Goal: Task Accomplishment & Management: Use online tool/utility

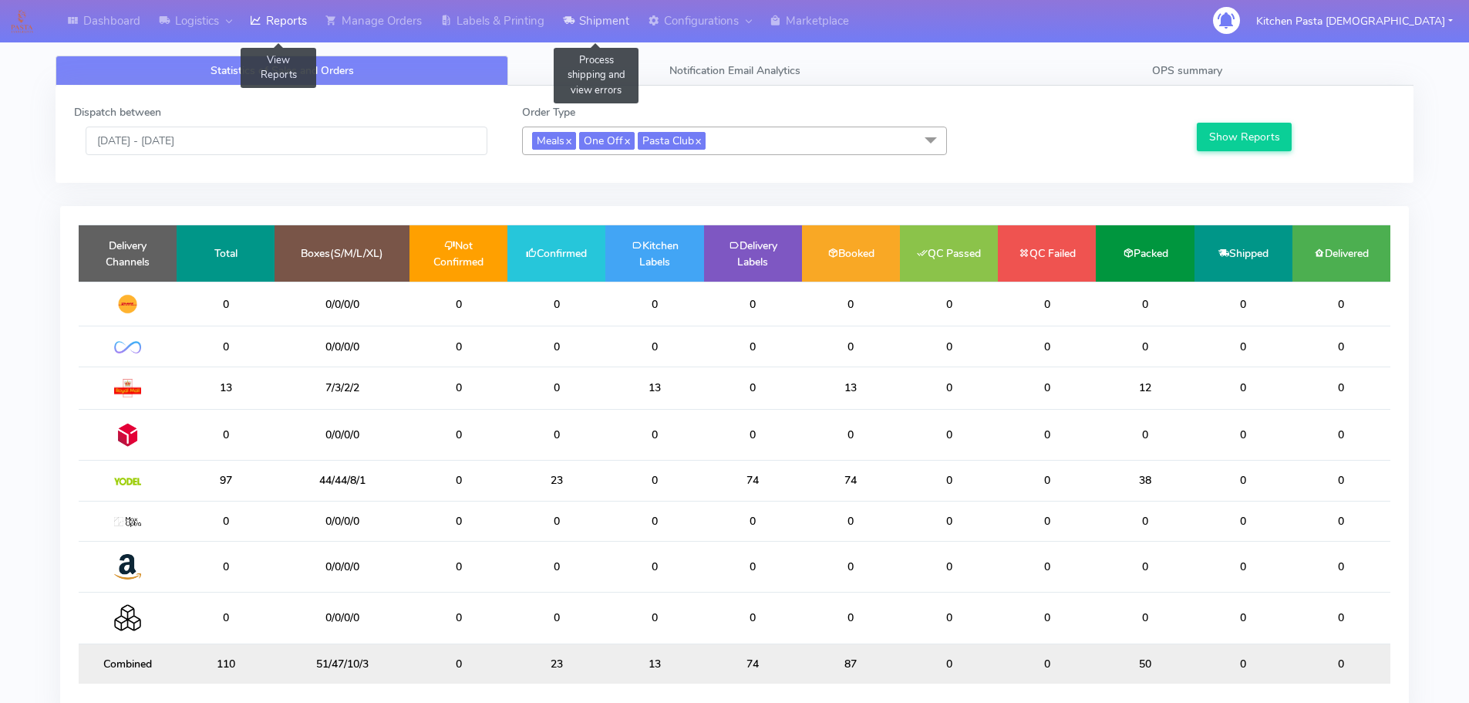
click at [610, 29] on link "Shipment" at bounding box center [596, 21] width 85 height 42
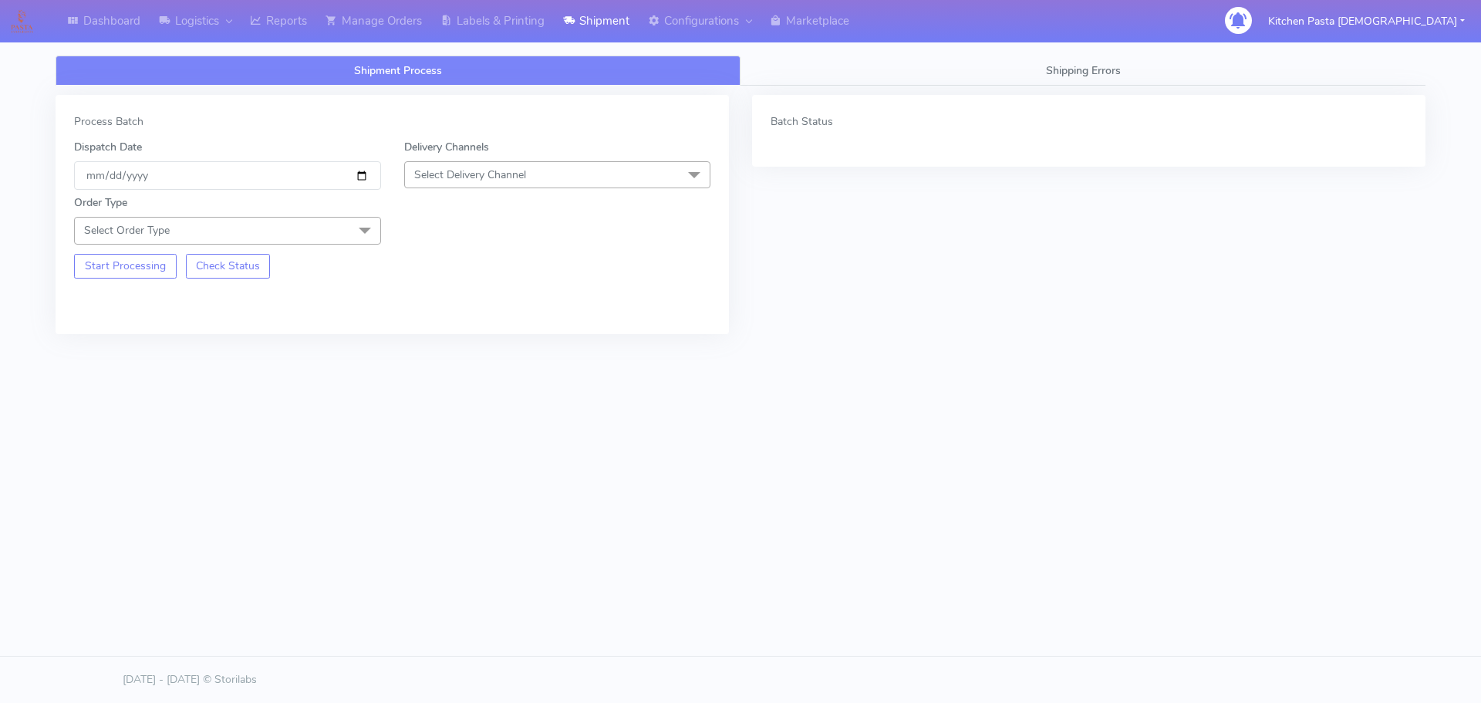
drag, startPoint x: 547, startPoint y: 170, endPoint x: 507, endPoint y: 261, distance: 99.5
click at [547, 170] on span "Select Delivery Channel" at bounding box center [557, 174] width 307 height 27
click at [477, 352] on div "Yodel" at bounding box center [558, 348] width 290 height 16
click at [363, 221] on span at bounding box center [364, 231] width 31 height 29
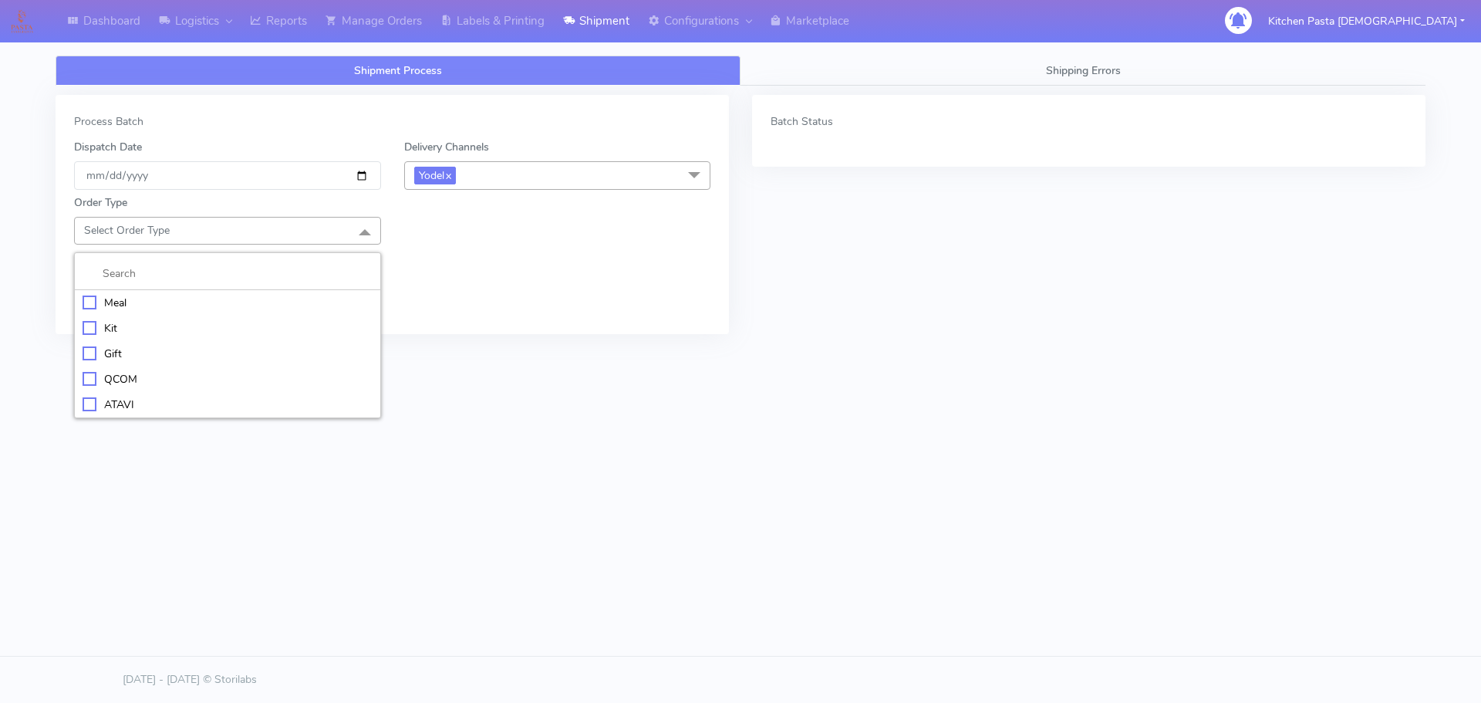
click at [197, 303] on div "Meal" at bounding box center [228, 303] width 290 height 16
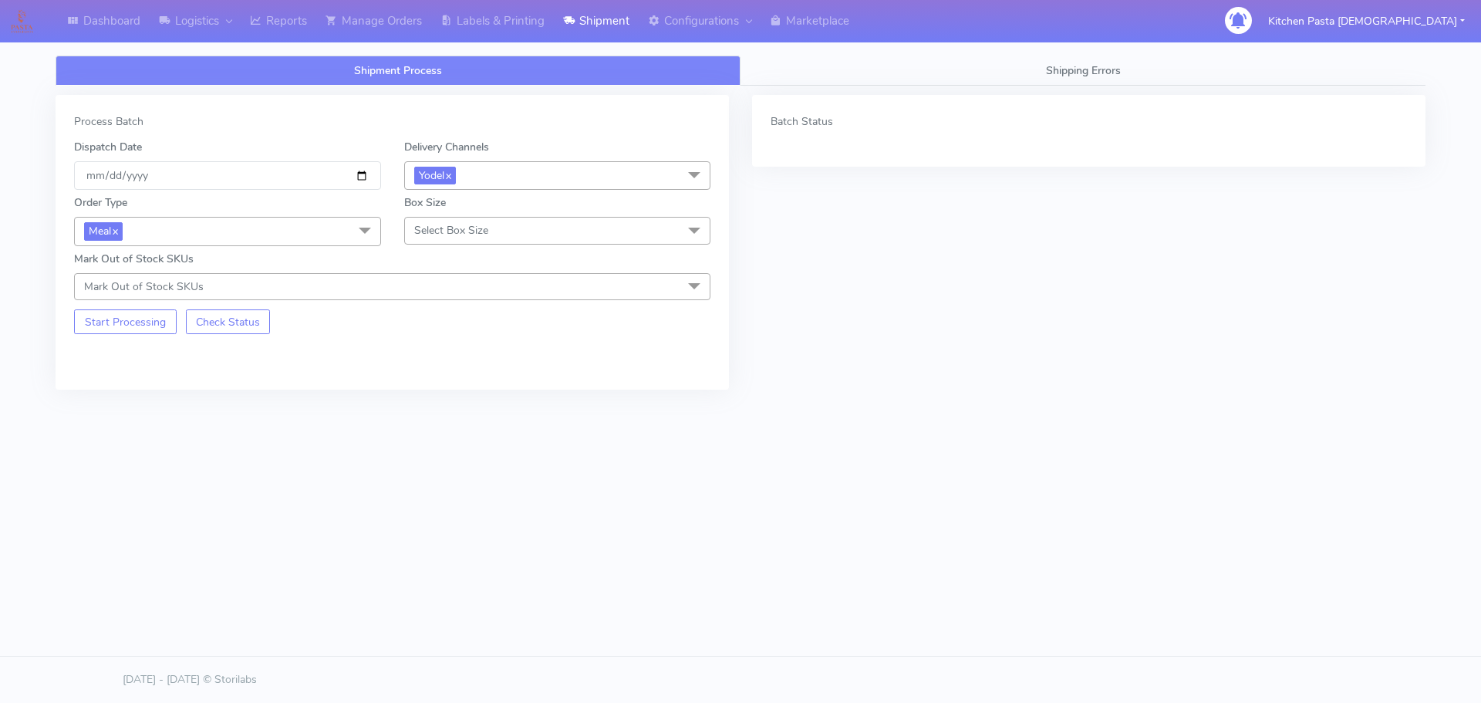
click at [427, 228] on span "Select Box Size" at bounding box center [451, 230] width 74 height 15
click at [428, 406] on div "Mega" at bounding box center [558, 404] width 290 height 16
click at [120, 326] on button "Start Processing" at bounding box center [125, 321] width 103 height 25
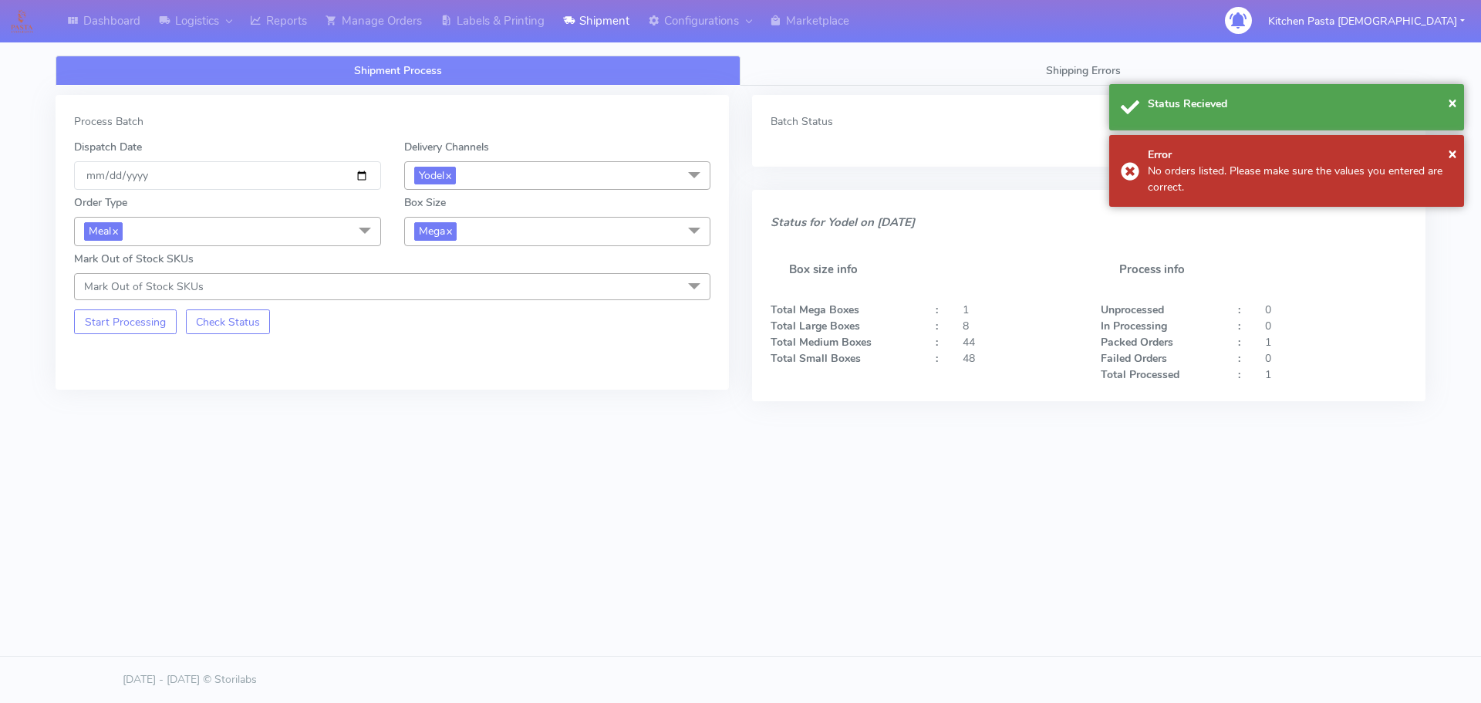
click at [504, 230] on span "Mega x" at bounding box center [557, 231] width 307 height 29
click at [440, 380] on div "Large" at bounding box center [558, 381] width 290 height 16
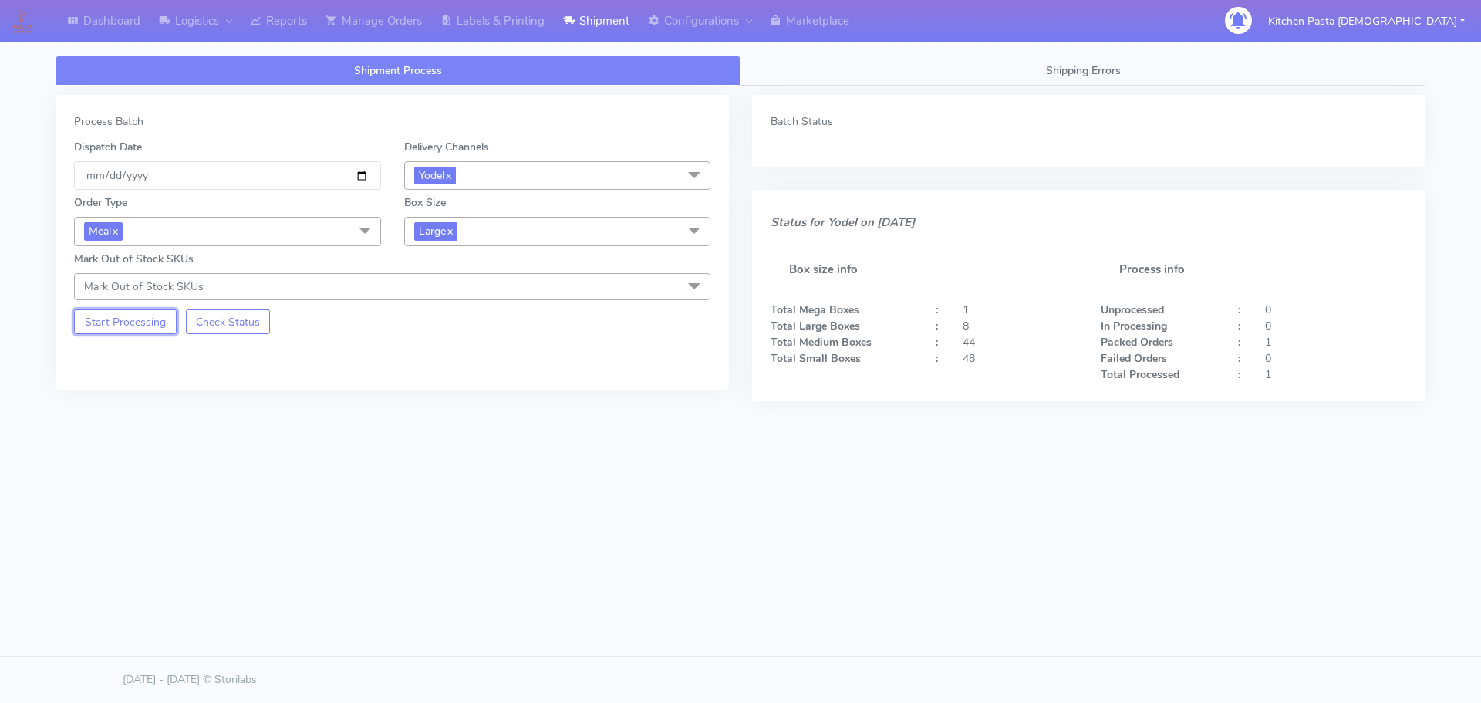
drag, startPoint x: 143, startPoint y: 320, endPoint x: 230, endPoint y: 291, distance: 92.0
click at [143, 321] on button "Start Processing" at bounding box center [125, 321] width 103 height 25
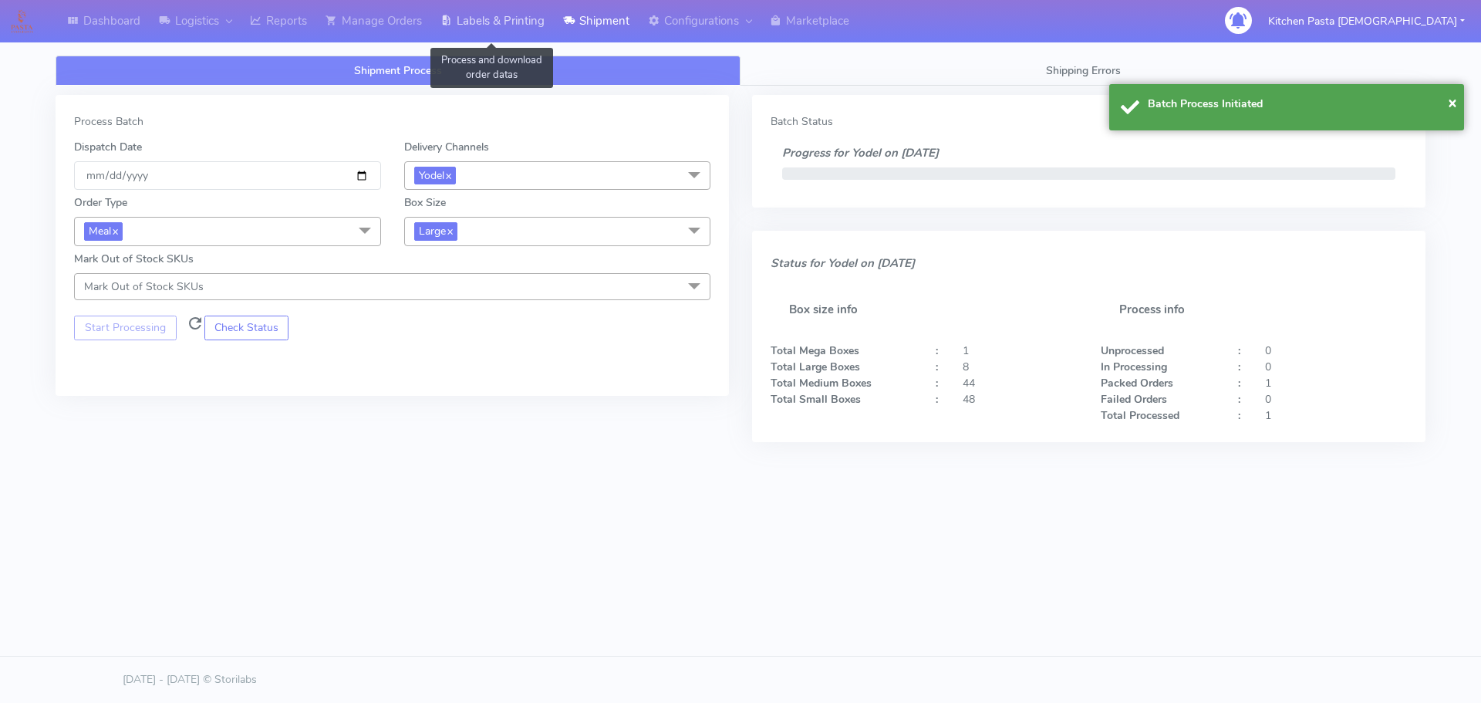
click at [490, 33] on link "Labels & Printing" at bounding box center [492, 21] width 123 height 42
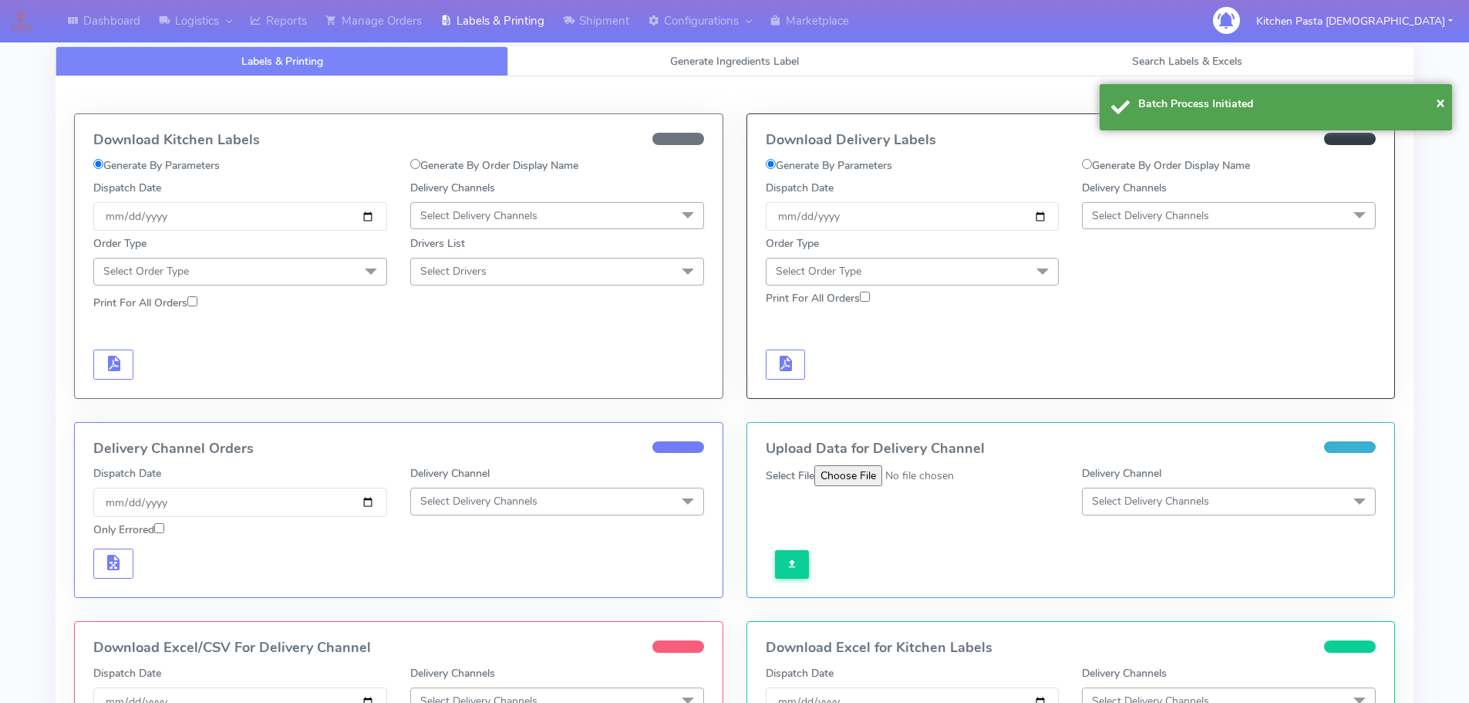
drag, startPoint x: 1172, startPoint y: 213, endPoint x: 1172, endPoint y: 345, distance: 131.9
click at [1172, 214] on span "Select Delivery Channels" at bounding box center [1150, 215] width 117 height 15
click at [1169, 391] on div "Yodel" at bounding box center [1229, 389] width 277 height 16
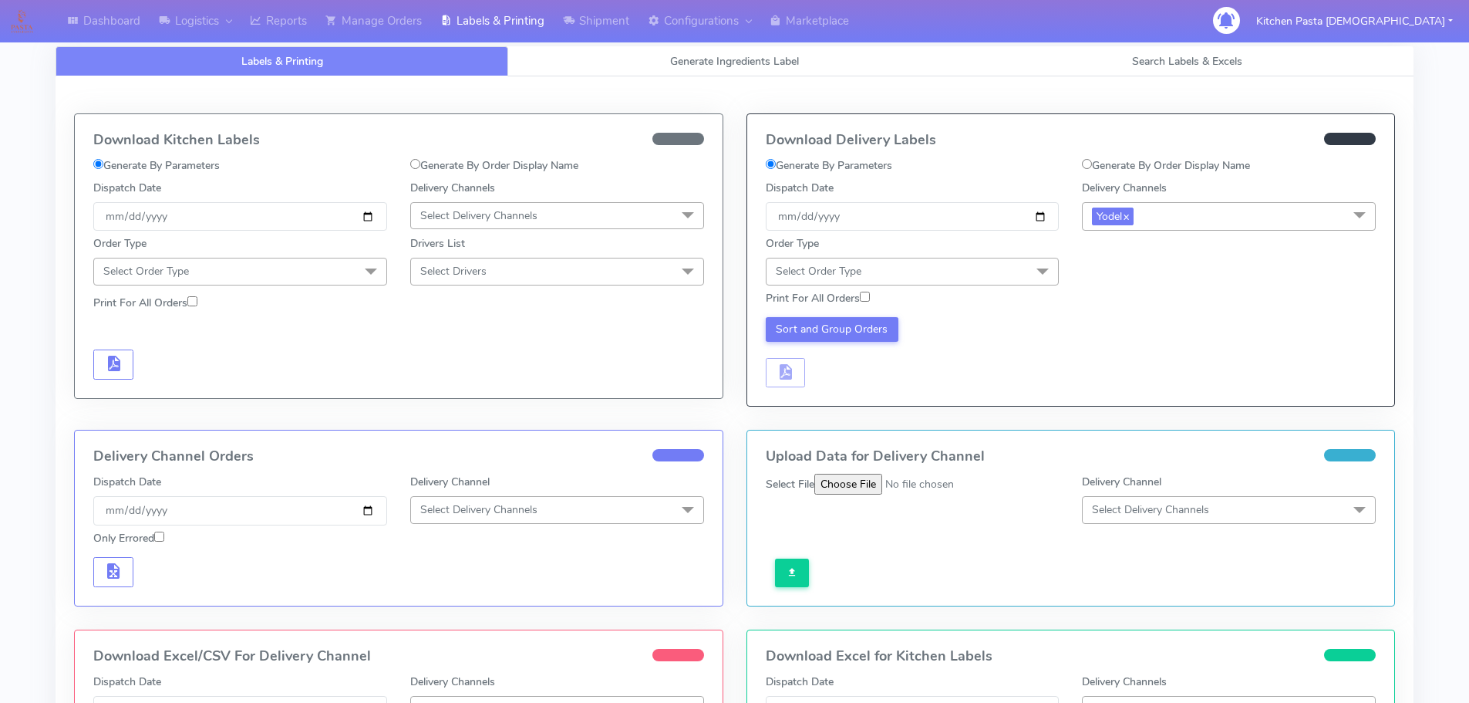
drag, startPoint x: 1011, startPoint y: 266, endPoint x: 960, endPoint y: 299, distance: 60.3
click at [1005, 271] on span "Select Order Type" at bounding box center [913, 271] width 294 height 27
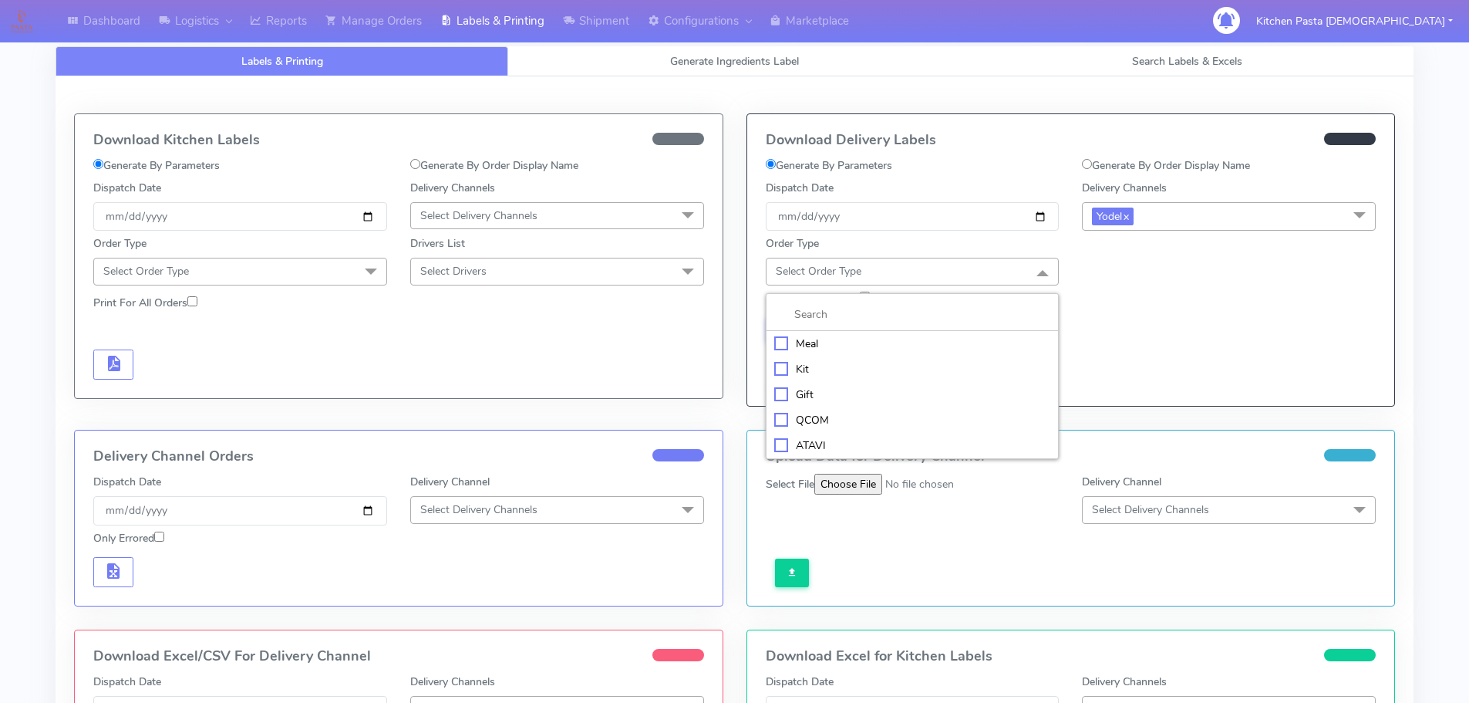
click at [859, 353] on li "Meal" at bounding box center [913, 343] width 292 height 25
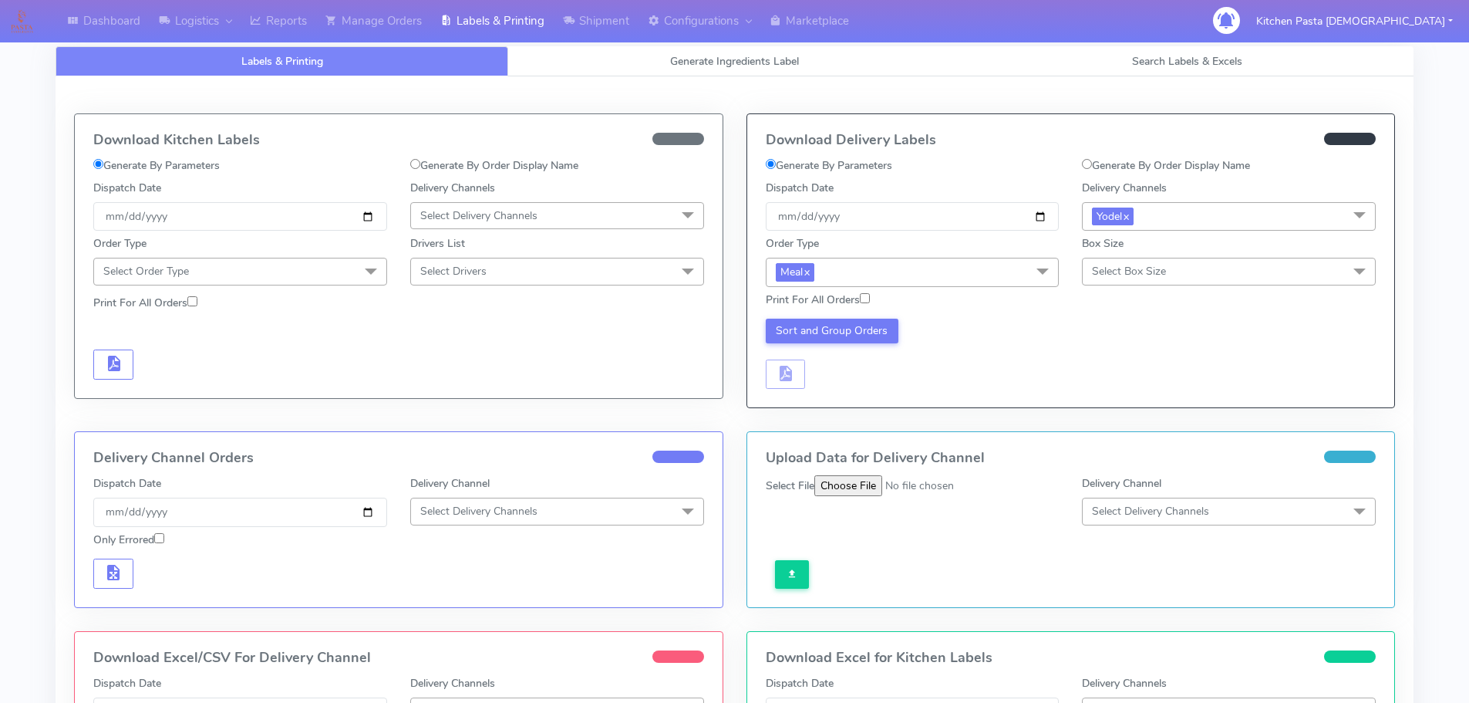
click at [1117, 271] on span "Select Box Size" at bounding box center [1129, 271] width 74 height 15
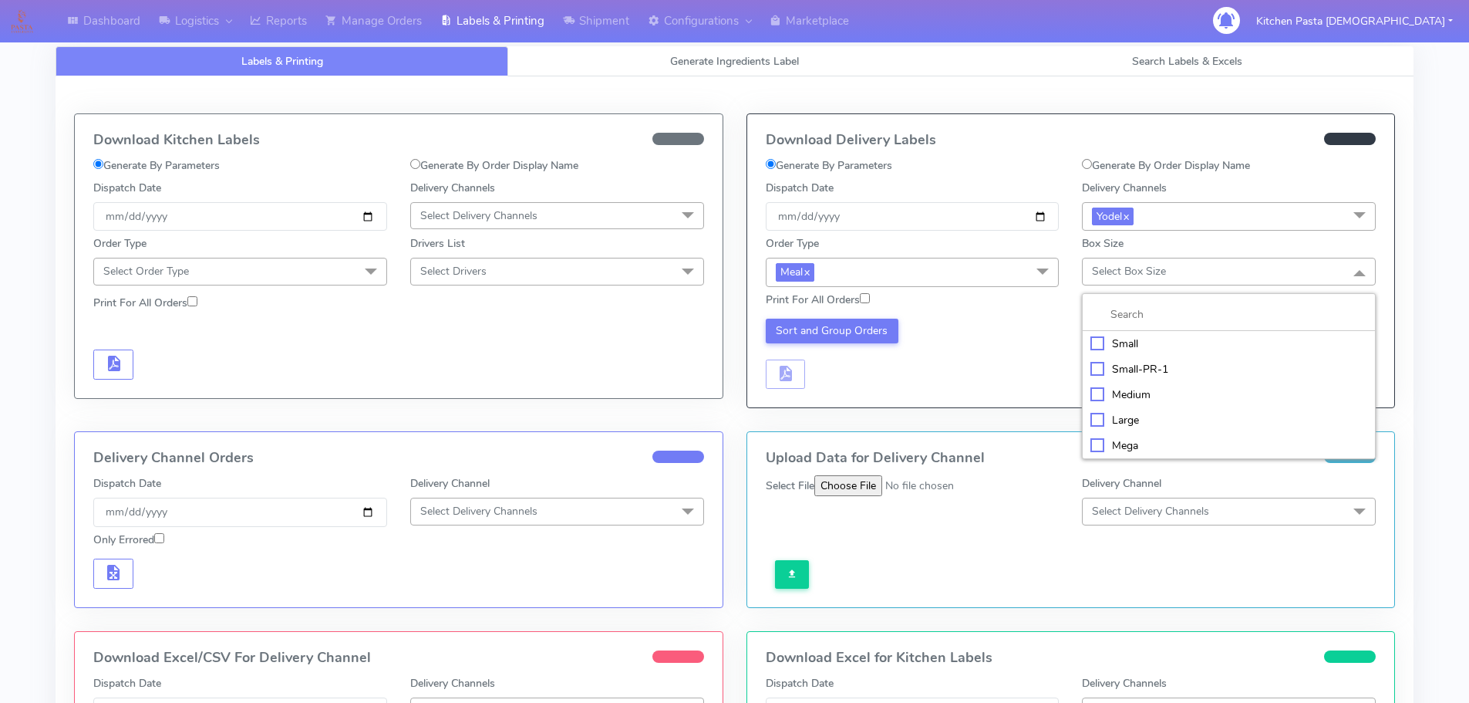
click at [1126, 415] on div "Large" at bounding box center [1229, 420] width 277 height 16
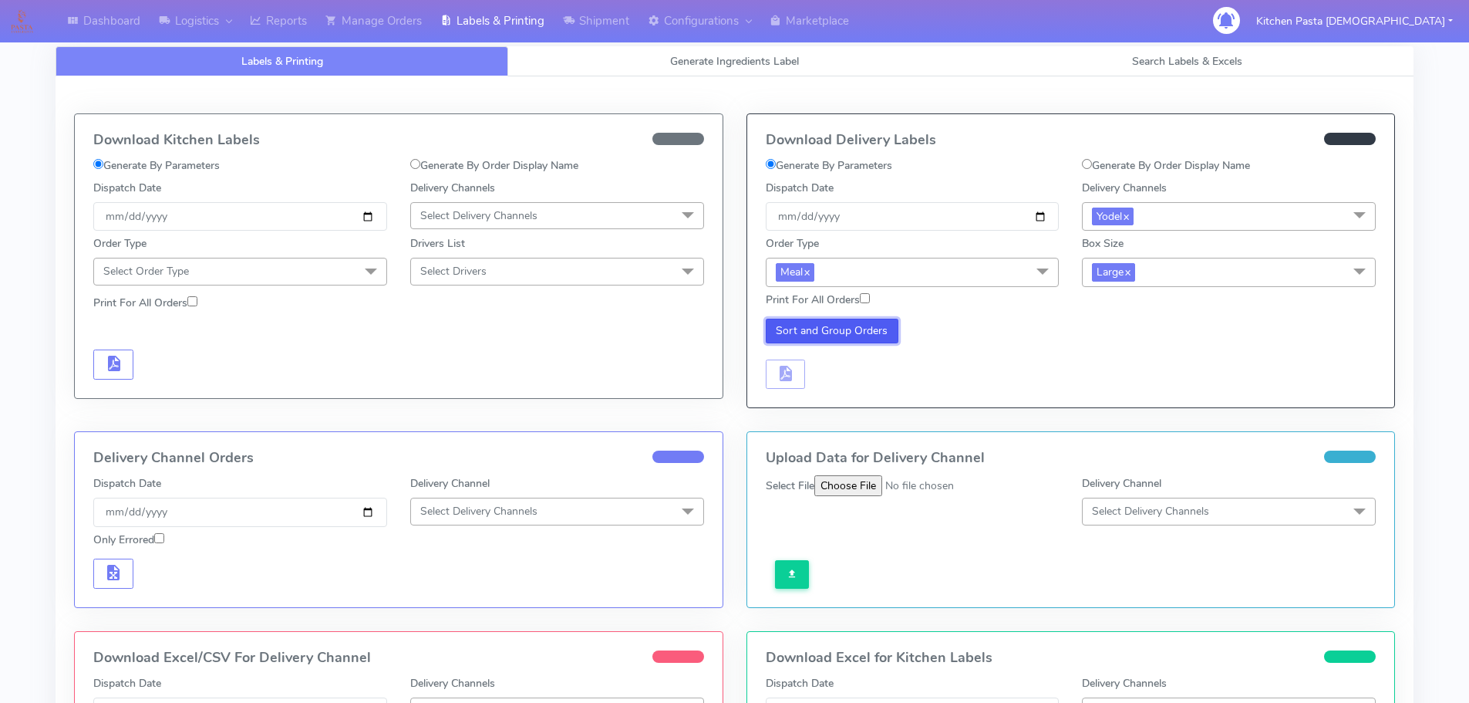
click at [879, 324] on button "Sort and Group Orders" at bounding box center [832, 331] width 133 height 25
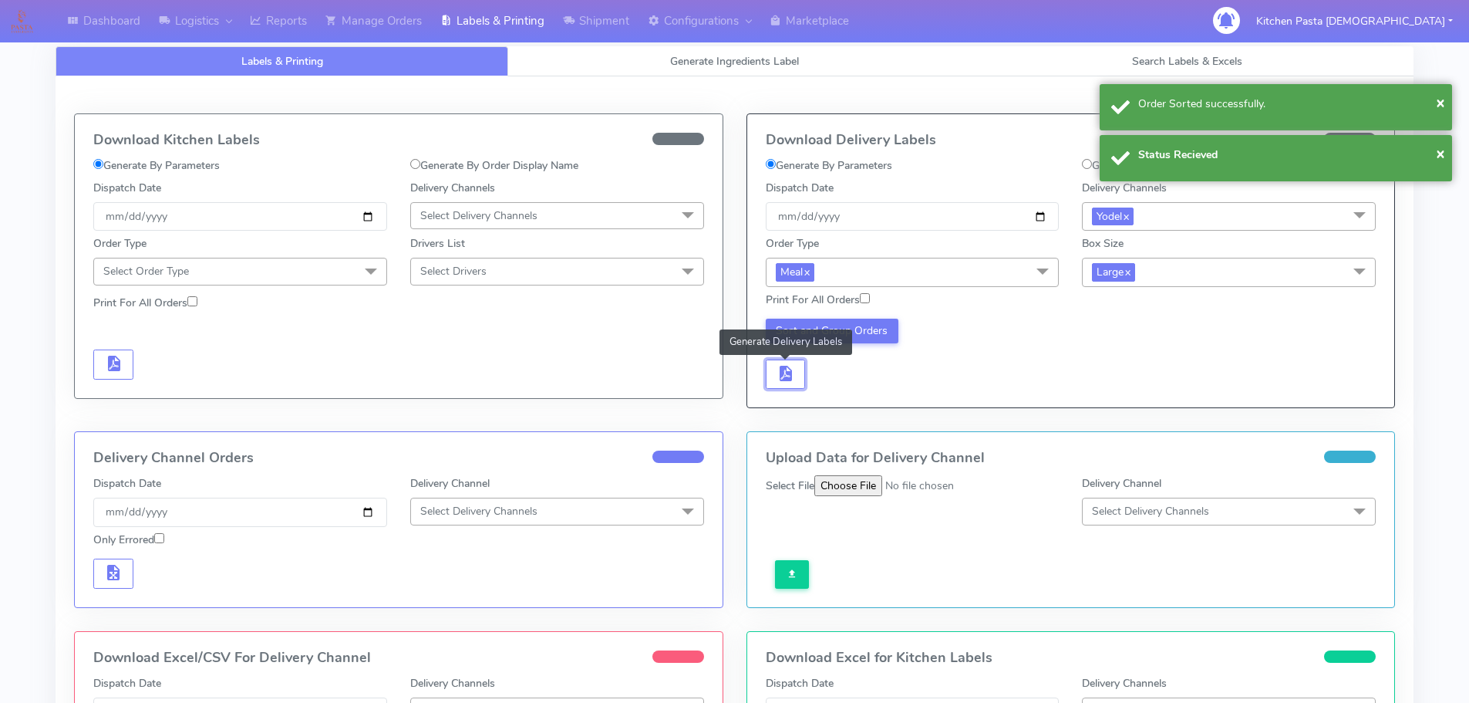
drag, startPoint x: 802, startPoint y: 363, endPoint x: 811, endPoint y: 366, distance: 9.5
click at [804, 363] on button "button" at bounding box center [786, 374] width 40 height 30
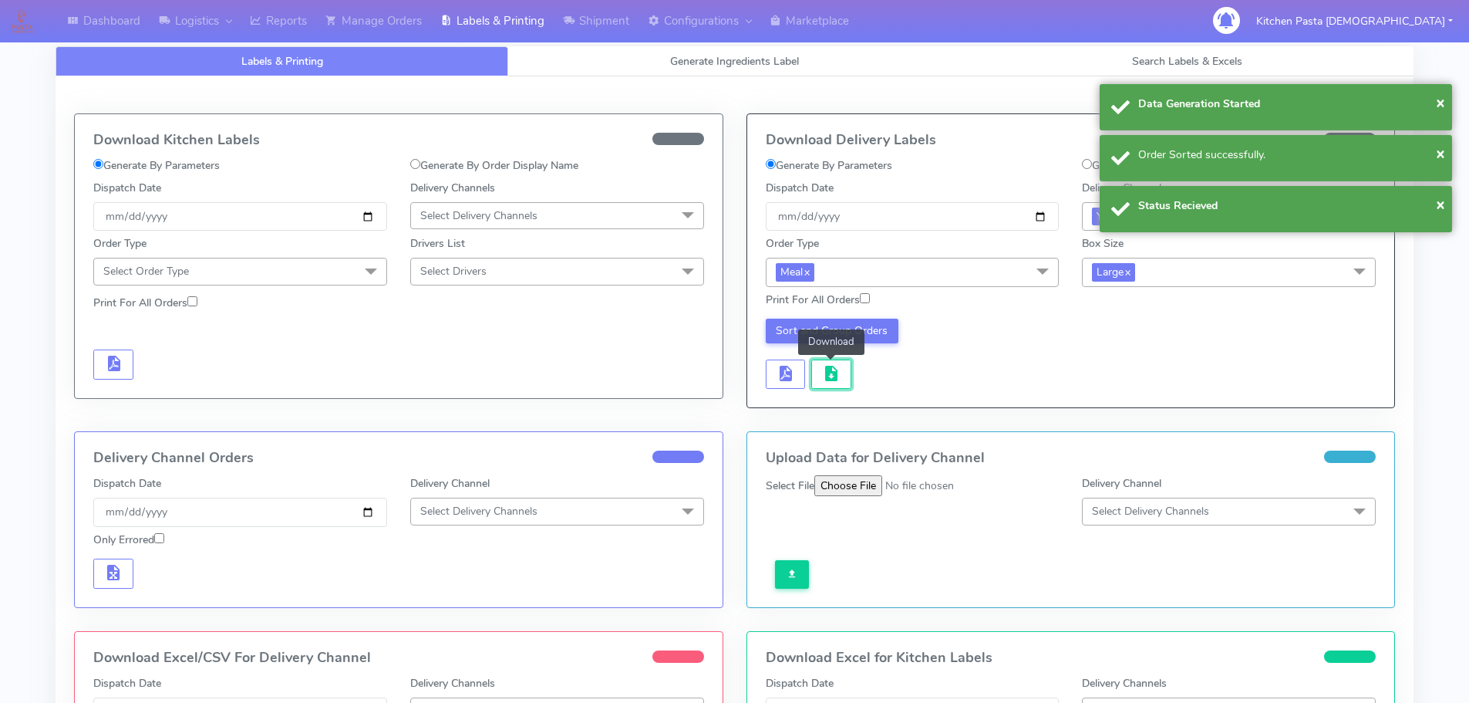
click at [831, 369] on span "button" at bounding box center [831, 376] width 19 height 15
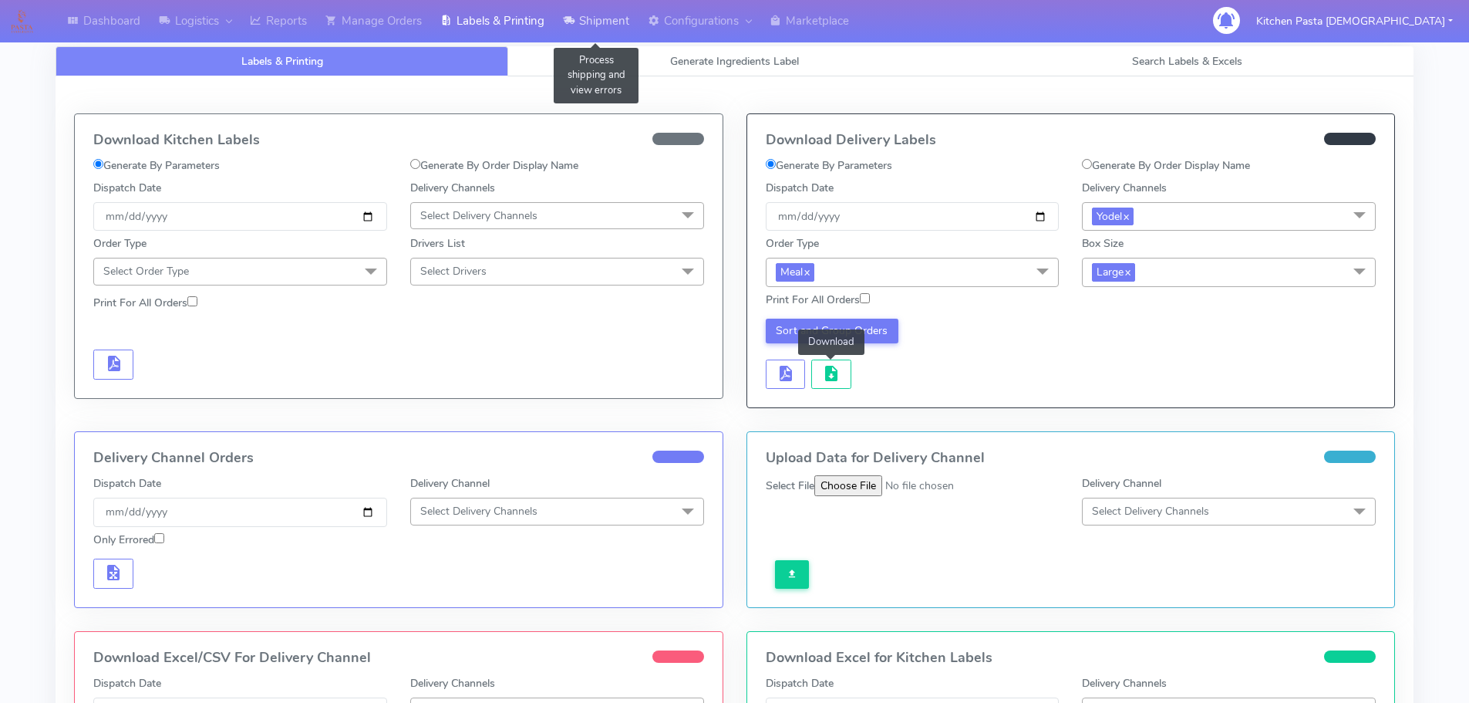
drag, startPoint x: 596, startPoint y: 29, endPoint x: 579, endPoint y: 42, distance: 22.1
click at [596, 29] on link "Shipment" at bounding box center [596, 21] width 85 height 42
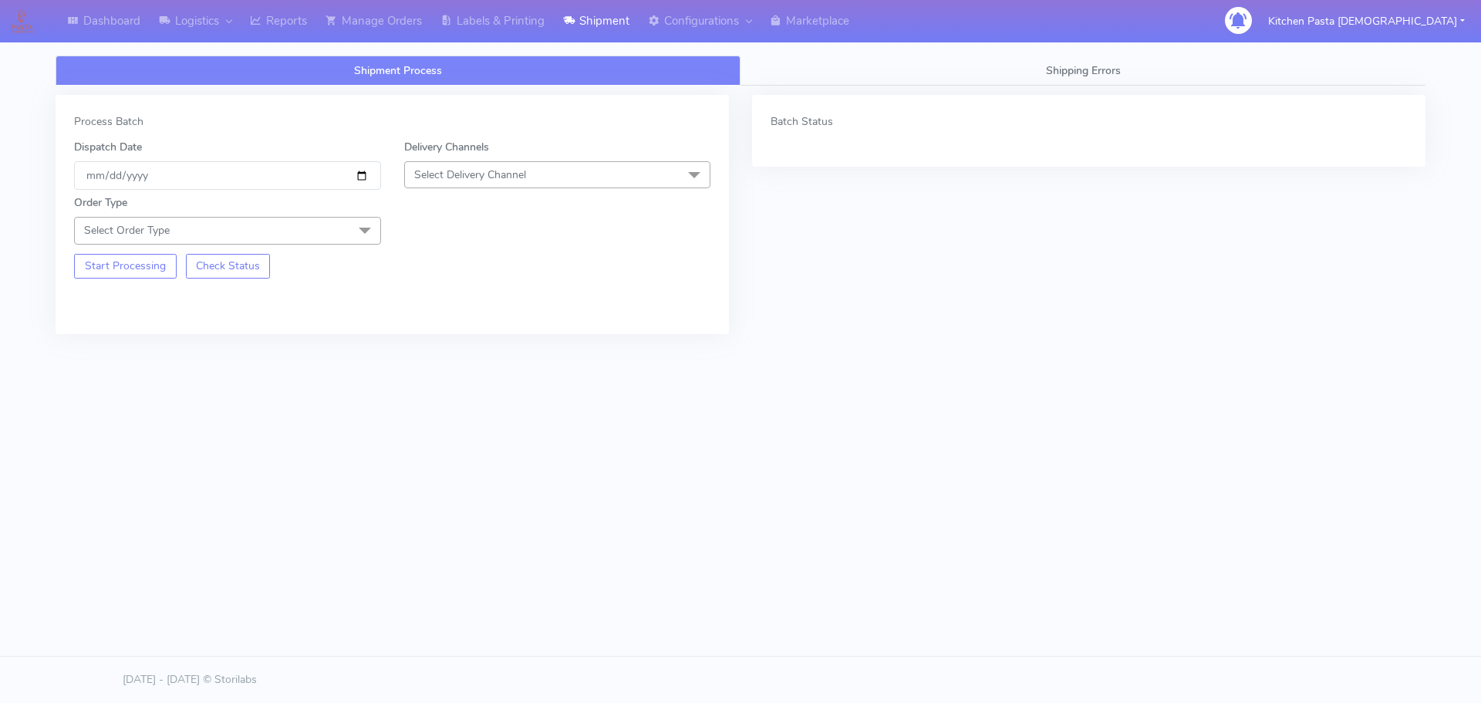
click at [540, 184] on span "Select Delivery Channel" at bounding box center [557, 174] width 307 height 27
click at [478, 349] on div "Yodel" at bounding box center [558, 348] width 290 height 16
drag, startPoint x: 365, startPoint y: 229, endPoint x: 177, endPoint y: 322, distance: 209.7
click at [363, 228] on span at bounding box center [364, 231] width 31 height 29
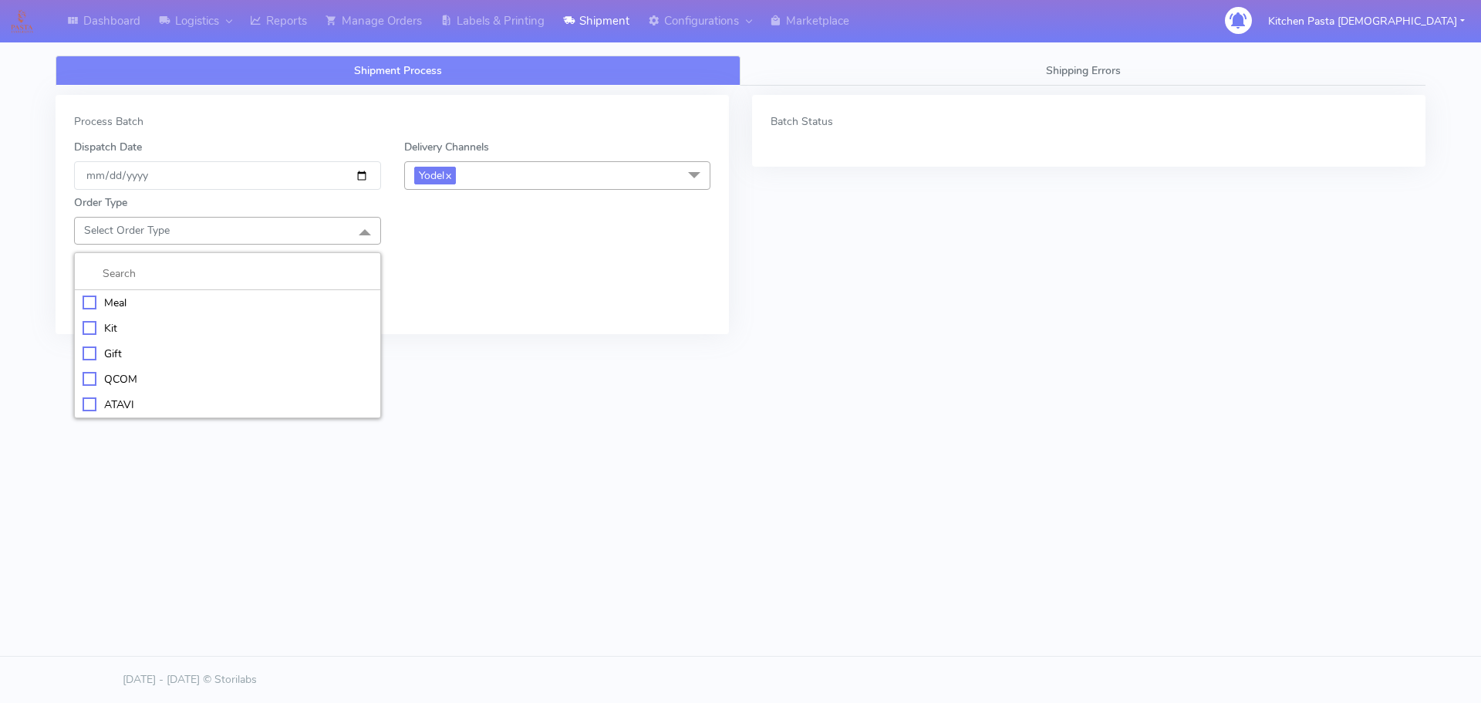
click at [174, 301] on div "Meal" at bounding box center [228, 303] width 290 height 16
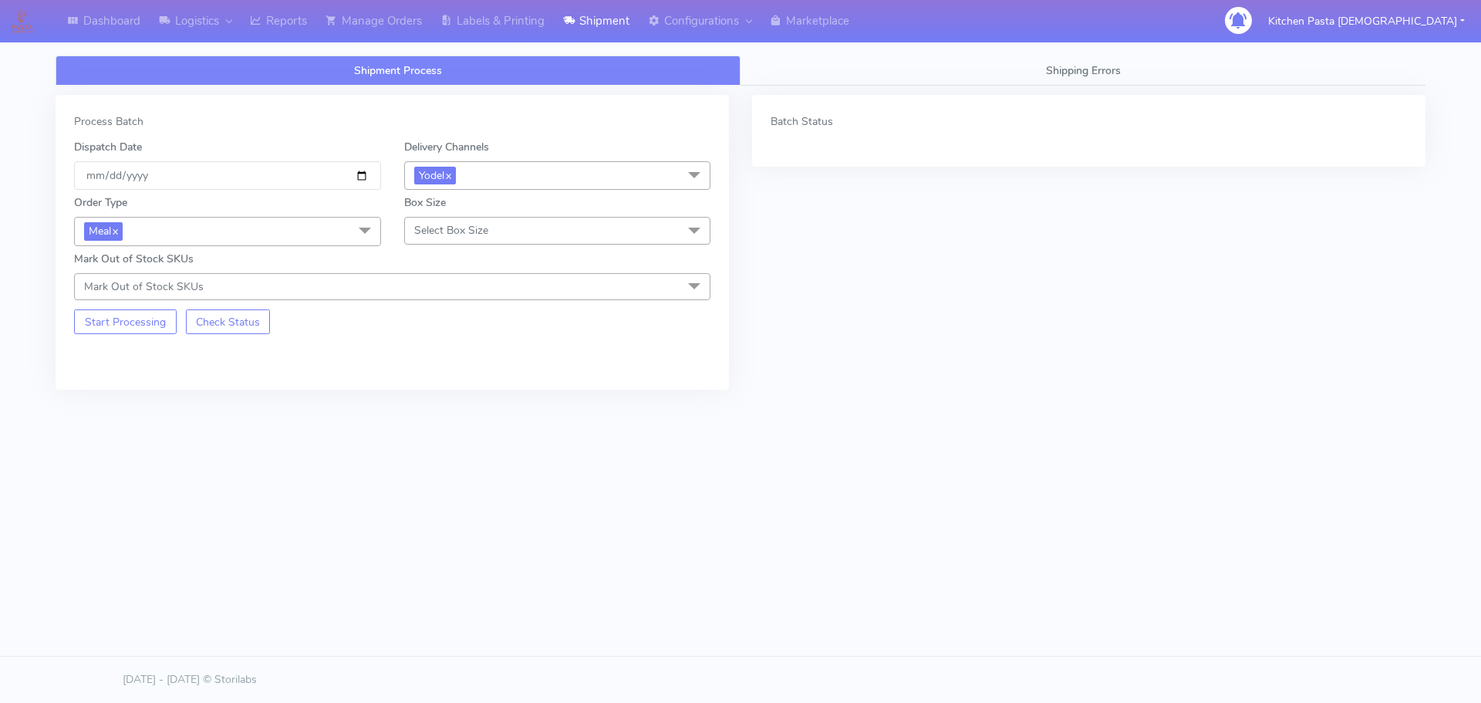
click at [448, 224] on span "Select Box Size" at bounding box center [451, 230] width 74 height 15
click at [465, 362] on li "Medium" at bounding box center [557, 353] width 305 height 25
click at [150, 327] on button "Start Processing" at bounding box center [125, 321] width 103 height 25
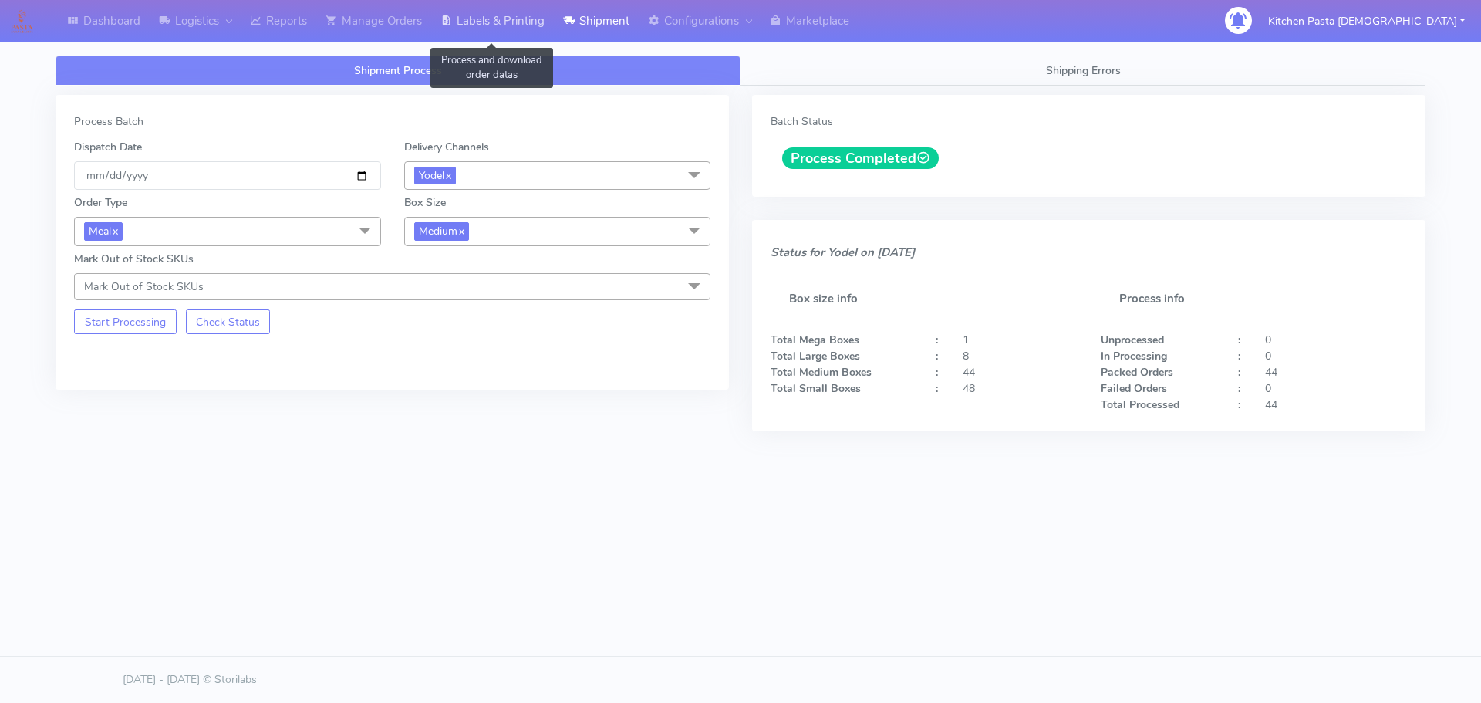
drag, startPoint x: 511, startPoint y: 15, endPoint x: 903, endPoint y: 17, distance: 391.9
click at [512, 15] on link "Labels & Printing" at bounding box center [492, 21] width 123 height 42
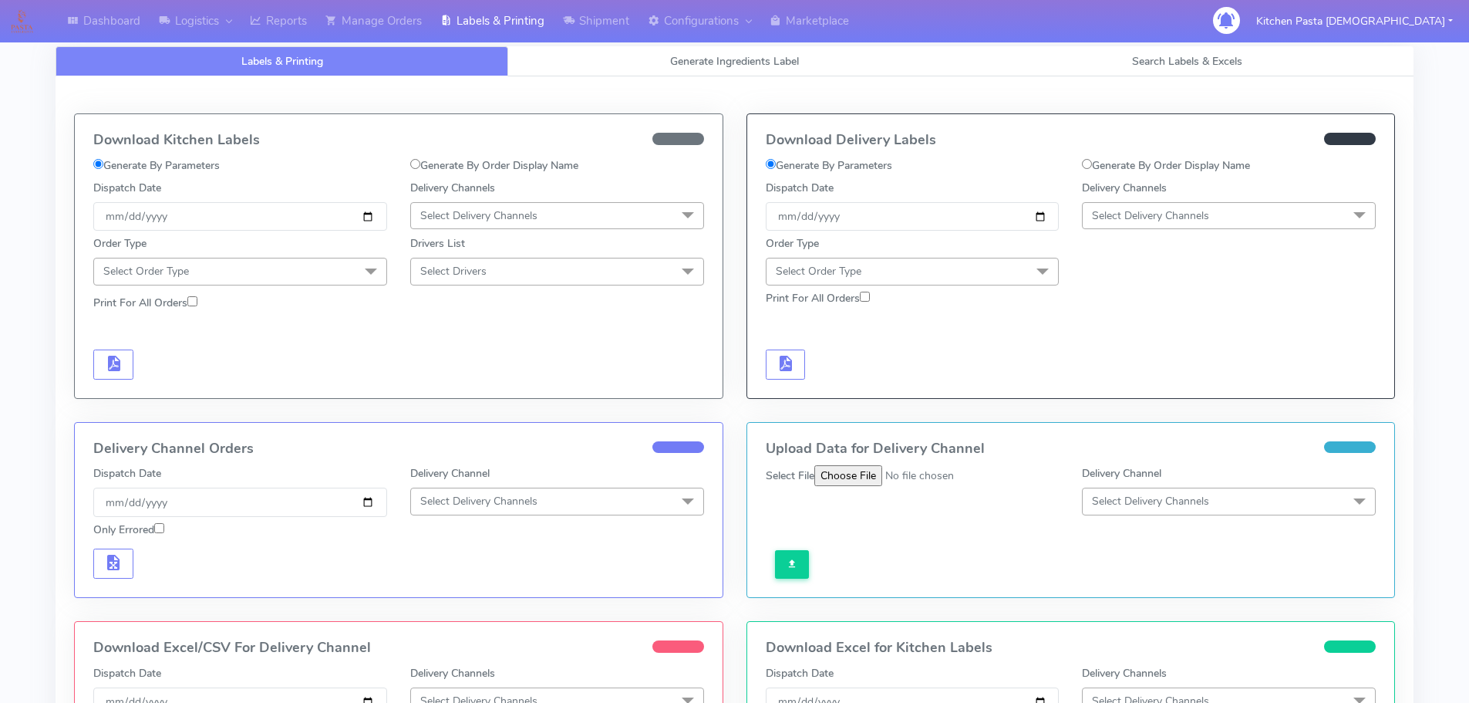
drag, startPoint x: 1200, startPoint y: 216, endPoint x: 1181, endPoint y: 284, distance: 70.6
click at [1200, 216] on span "Select Delivery Channels" at bounding box center [1150, 215] width 117 height 15
drag, startPoint x: 1145, startPoint y: 386, endPoint x: 1049, endPoint y: 304, distance: 126.9
click at [1146, 386] on div "Yodel" at bounding box center [1229, 389] width 277 height 16
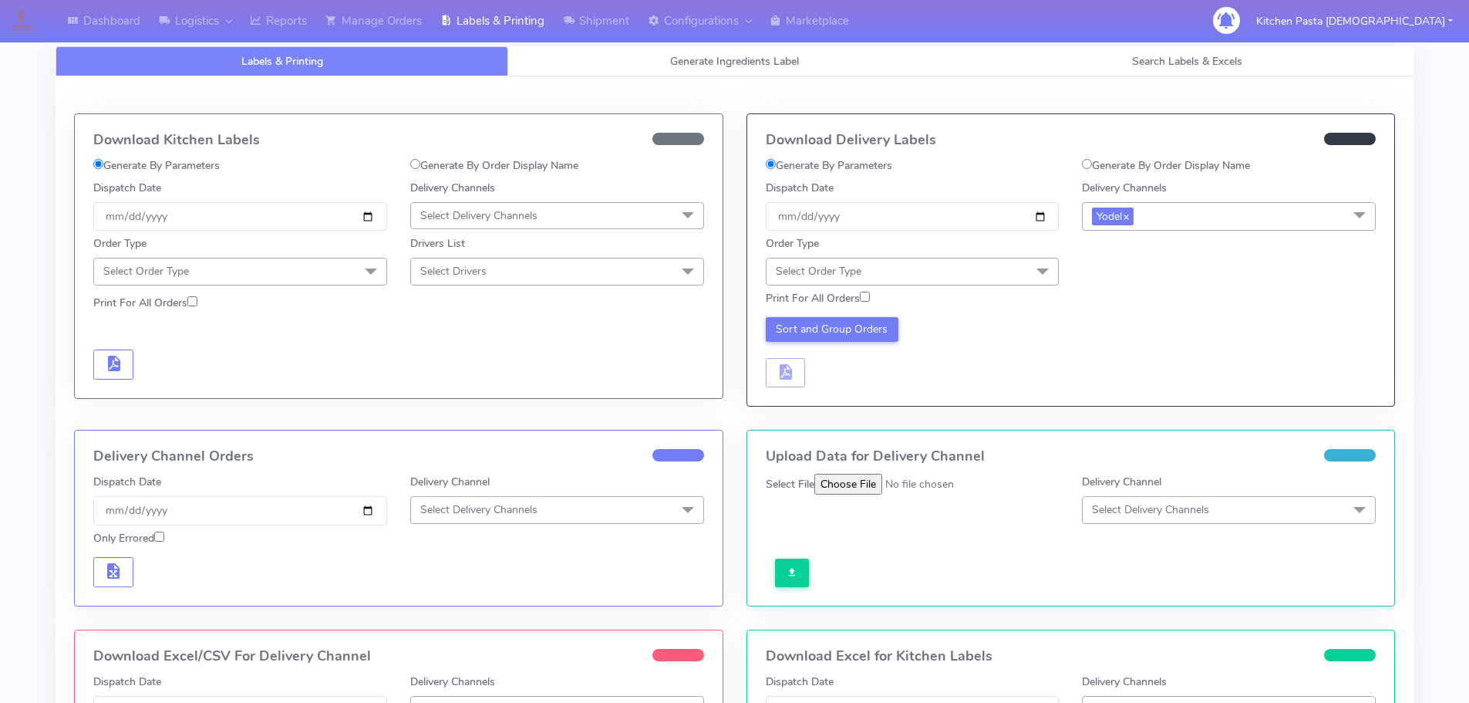
click at [1036, 266] on span at bounding box center [1042, 272] width 31 height 29
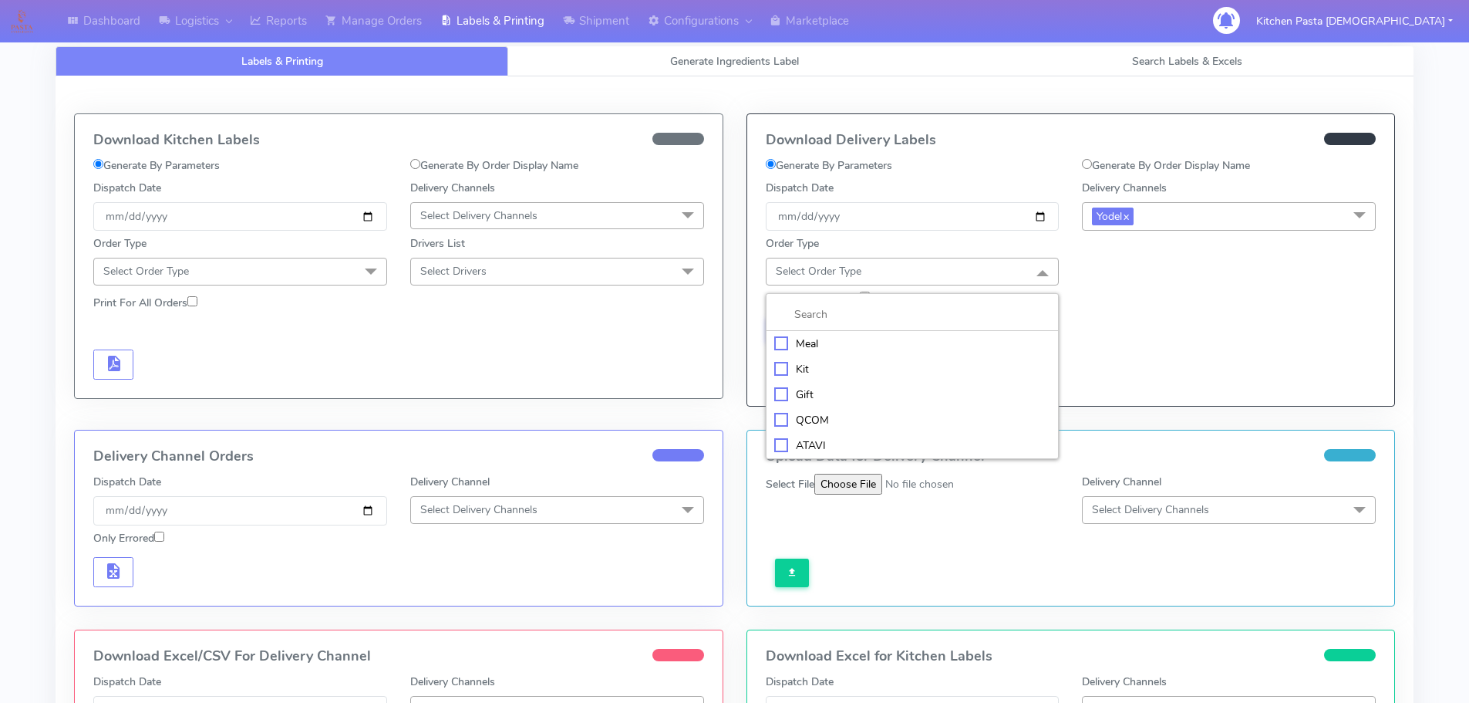
drag, startPoint x: 825, startPoint y: 343, endPoint x: 840, endPoint y: 337, distance: 16.6
click at [825, 343] on div "Meal" at bounding box center [912, 344] width 277 height 16
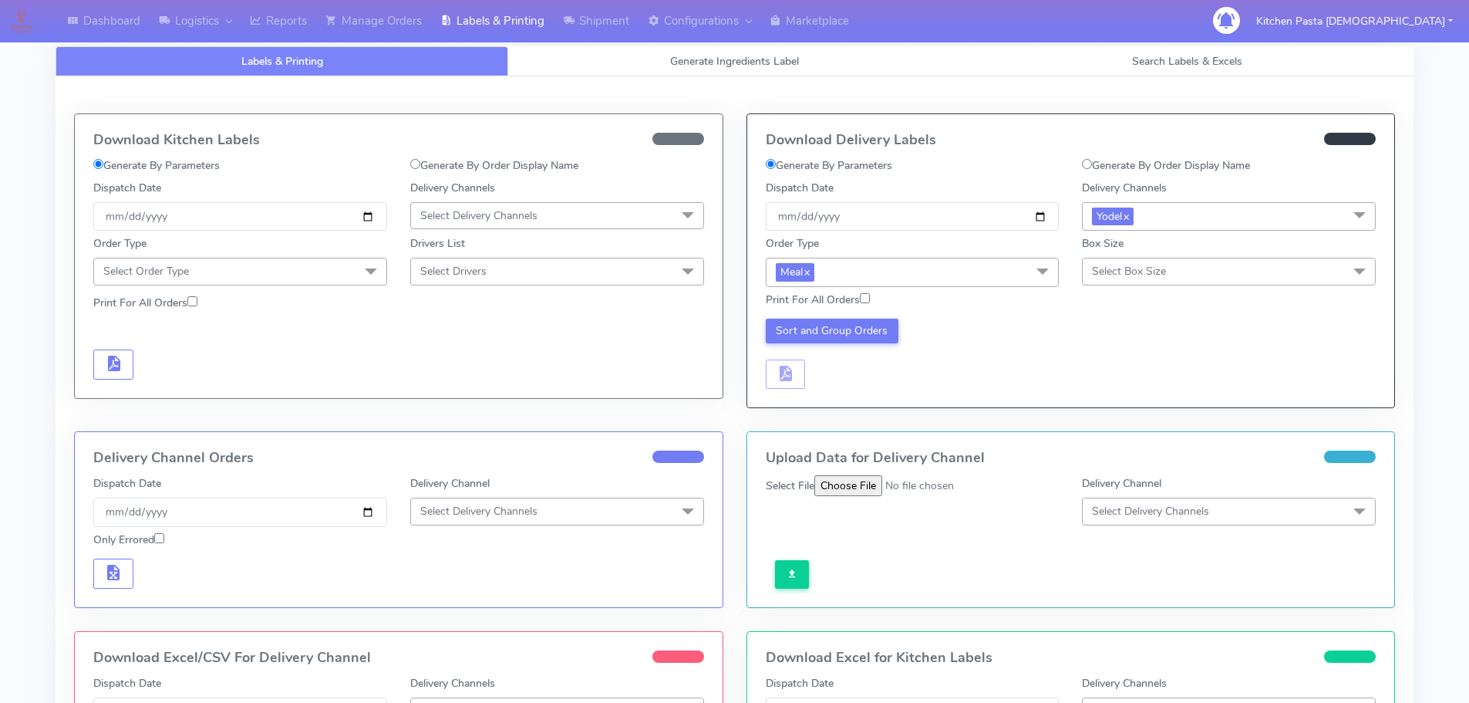
click at [1213, 280] on span "Select Box Size" at bounding box center [1229, 271] width 294 height 27
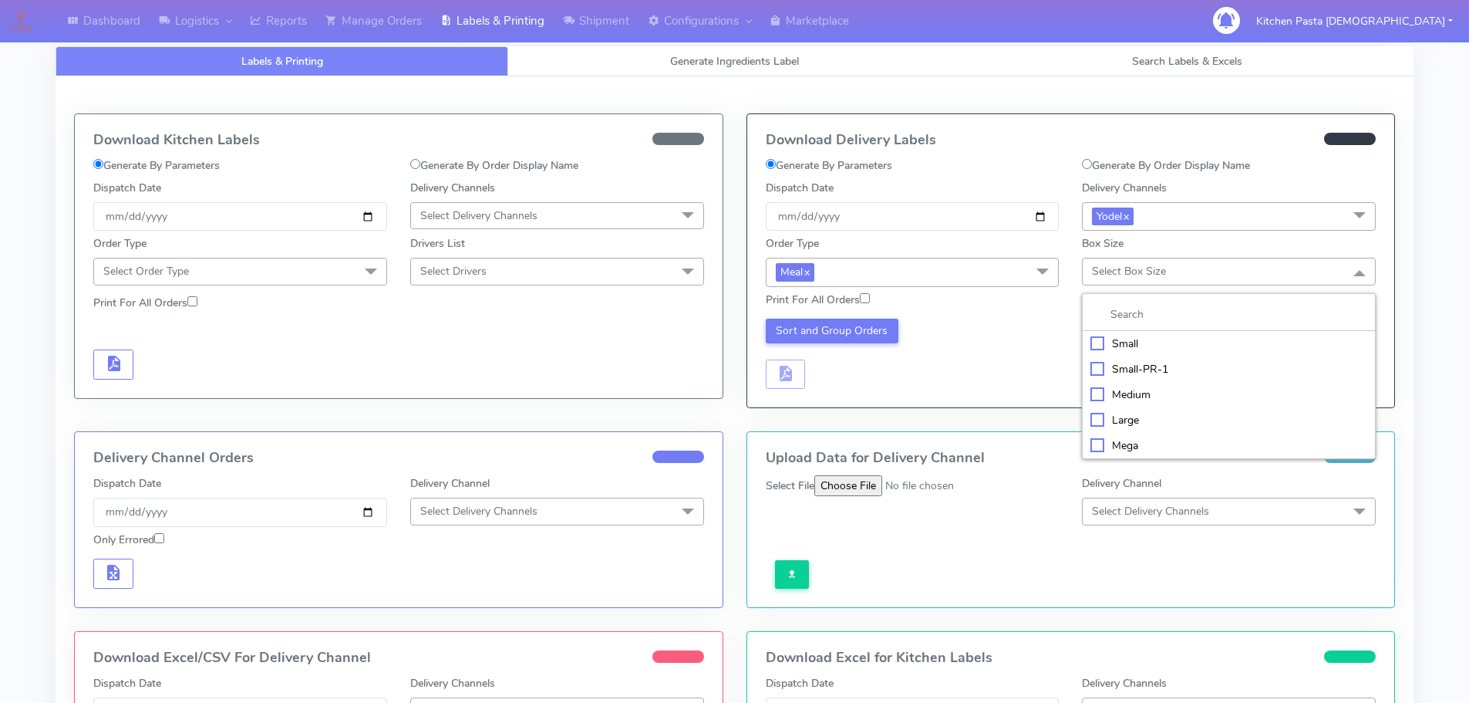
click at [1166, 394] on div "Medium" at bounding box center [1229, 394] width 277 height 16
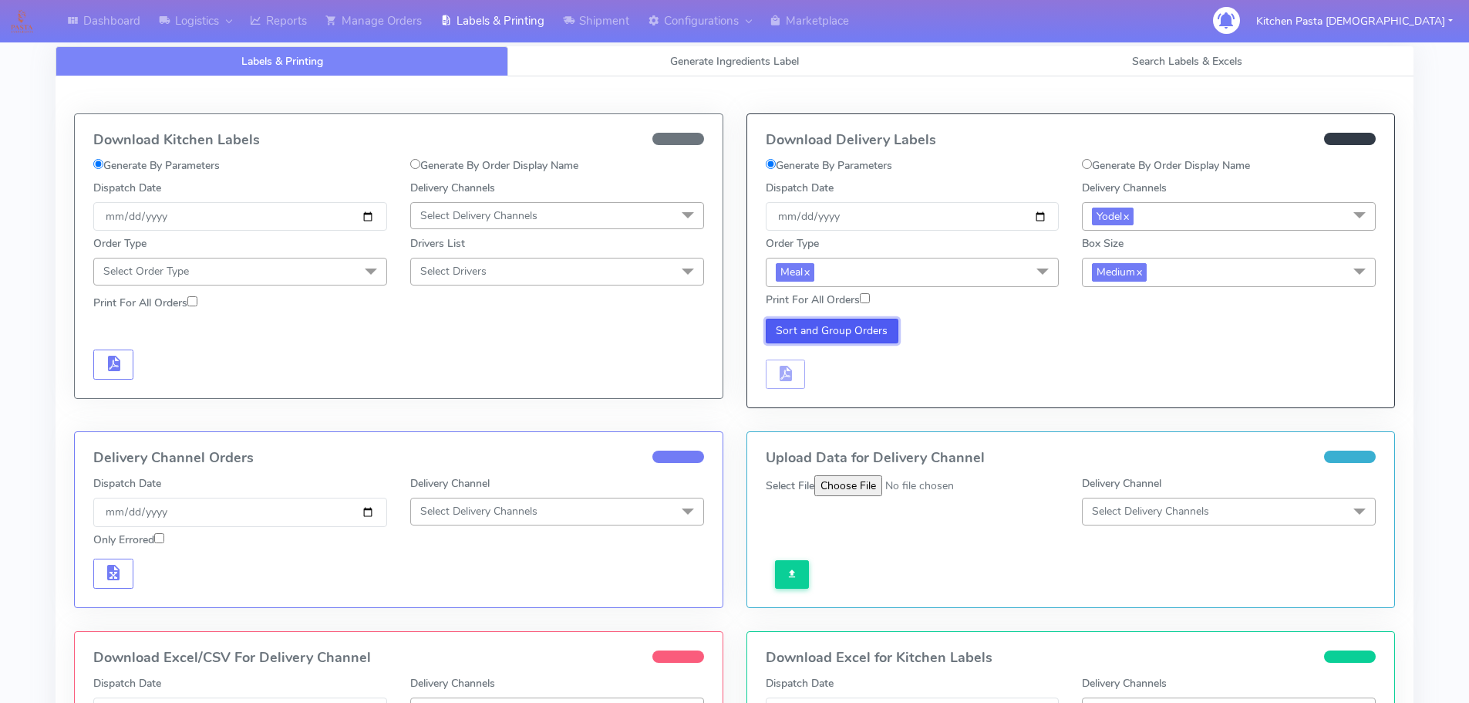
click at [829, 332] on button "Sort and Group Orders" at bounding box center [832, 331] width 133 height 25
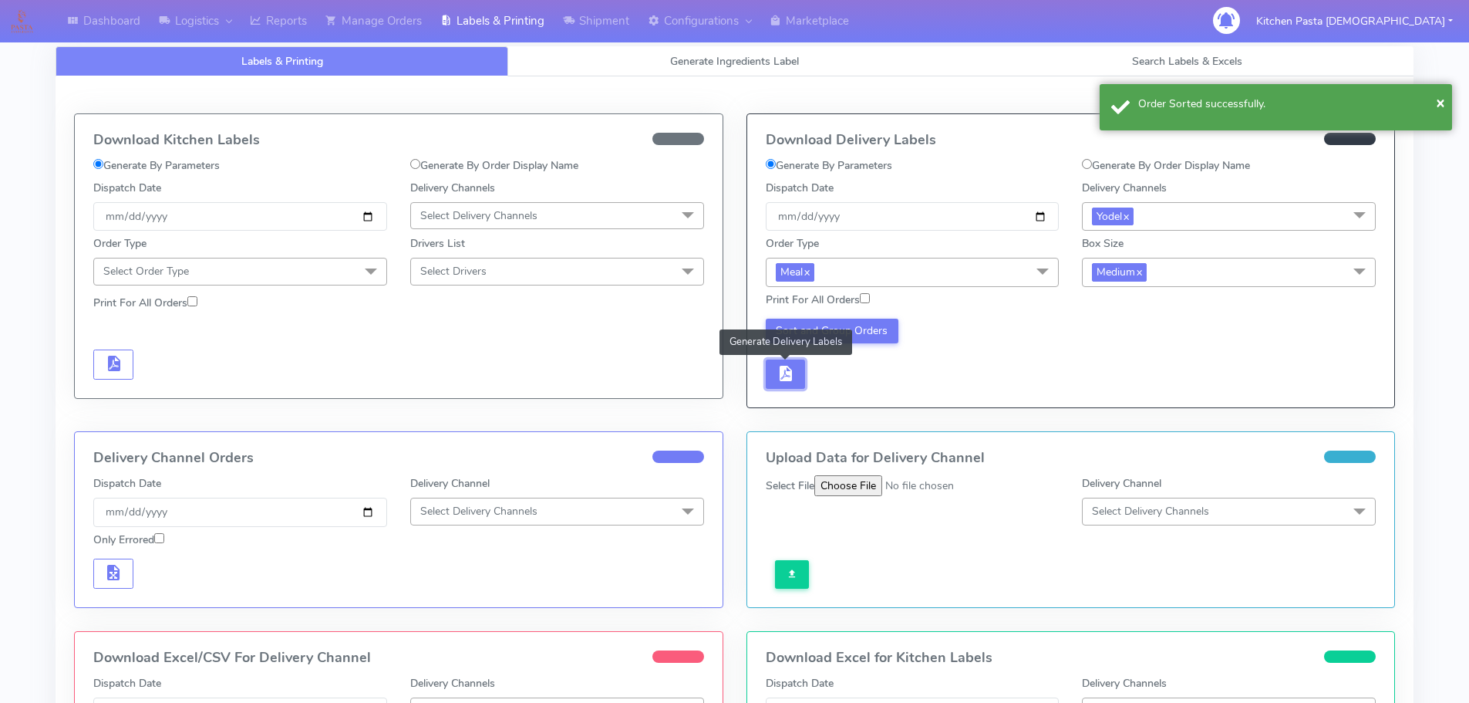
click at [805, 363] on button "button" at bounding box center [786, 374] width 40 height 30
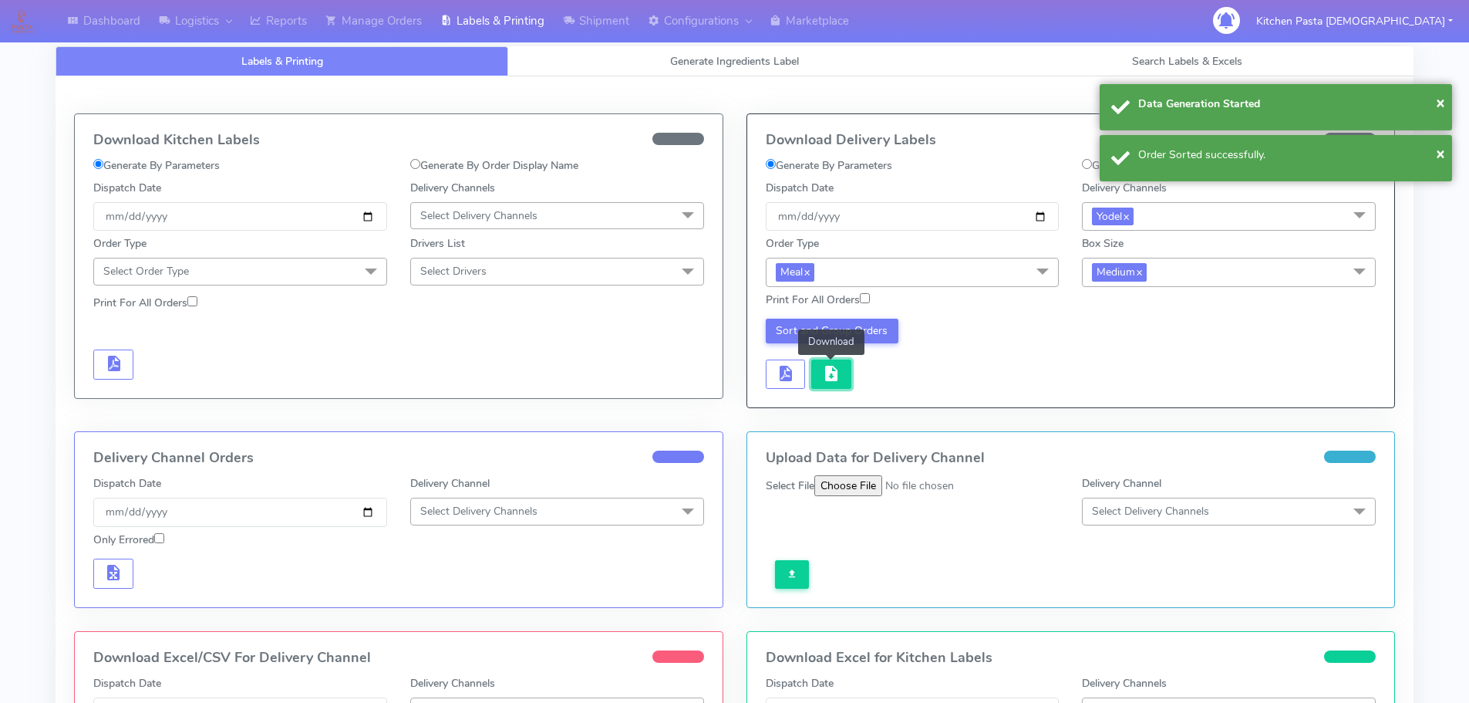
click at [820, 363] on button "button" at bounding box center [831, 374] width 40 height 30
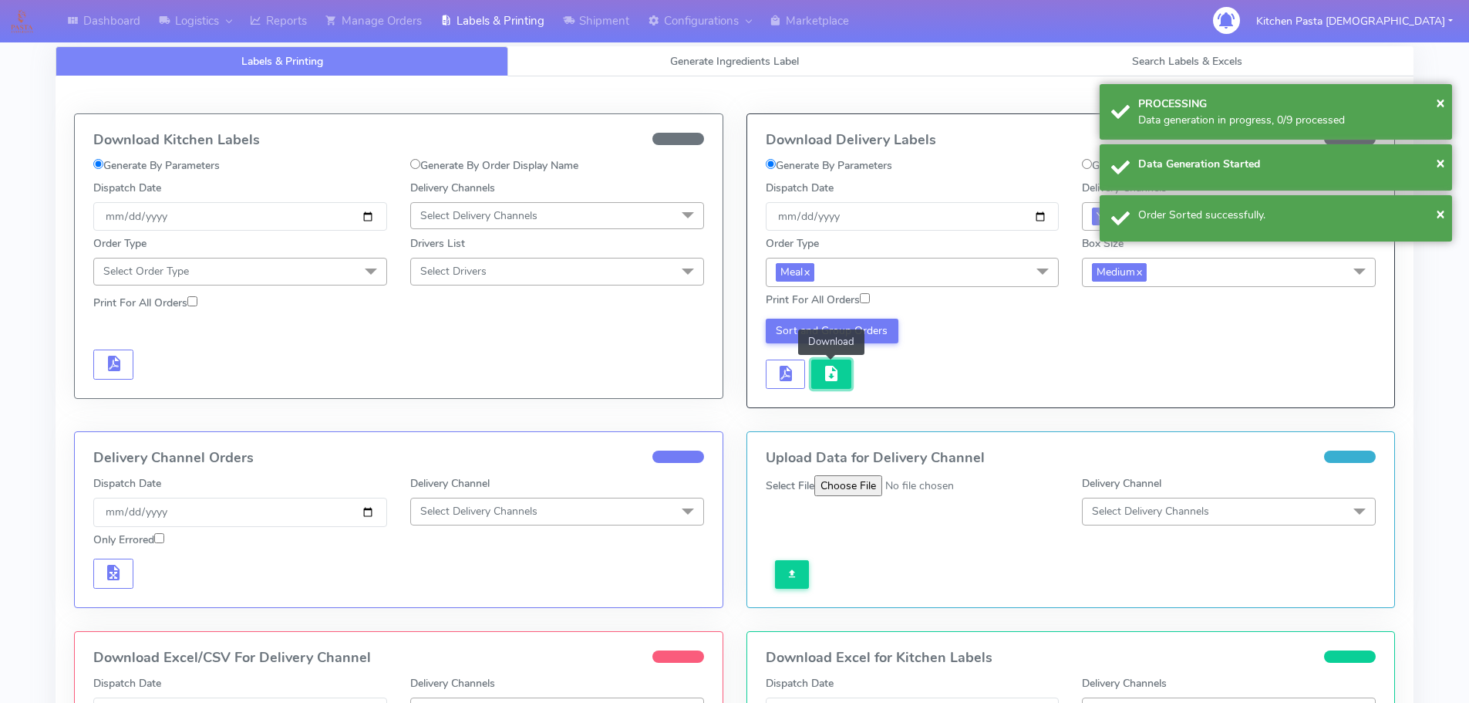
click at [820, 363] on button "button" at bounding box center [831, 374] width 40 height 30
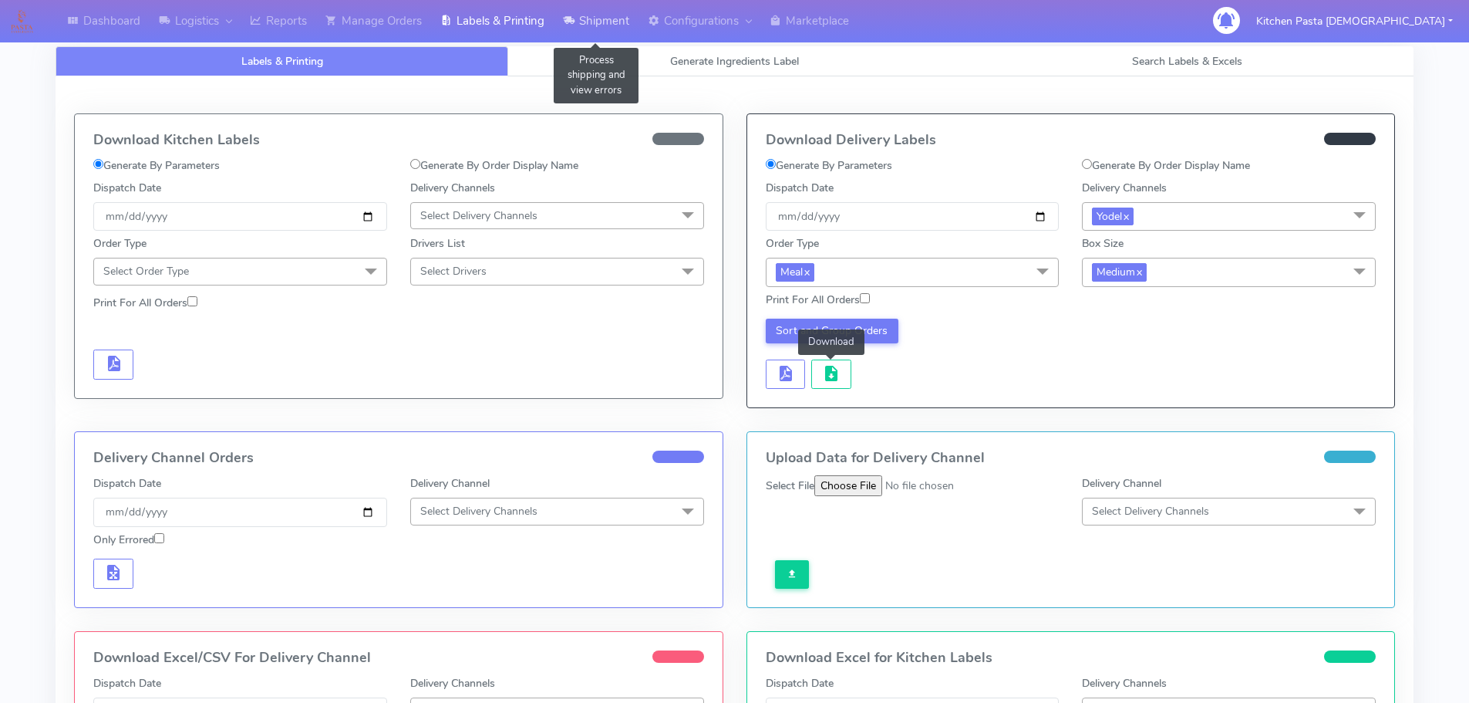
click at [588, 30] on link "Shipment" at bounding box center [596, 21] width 85 height 42
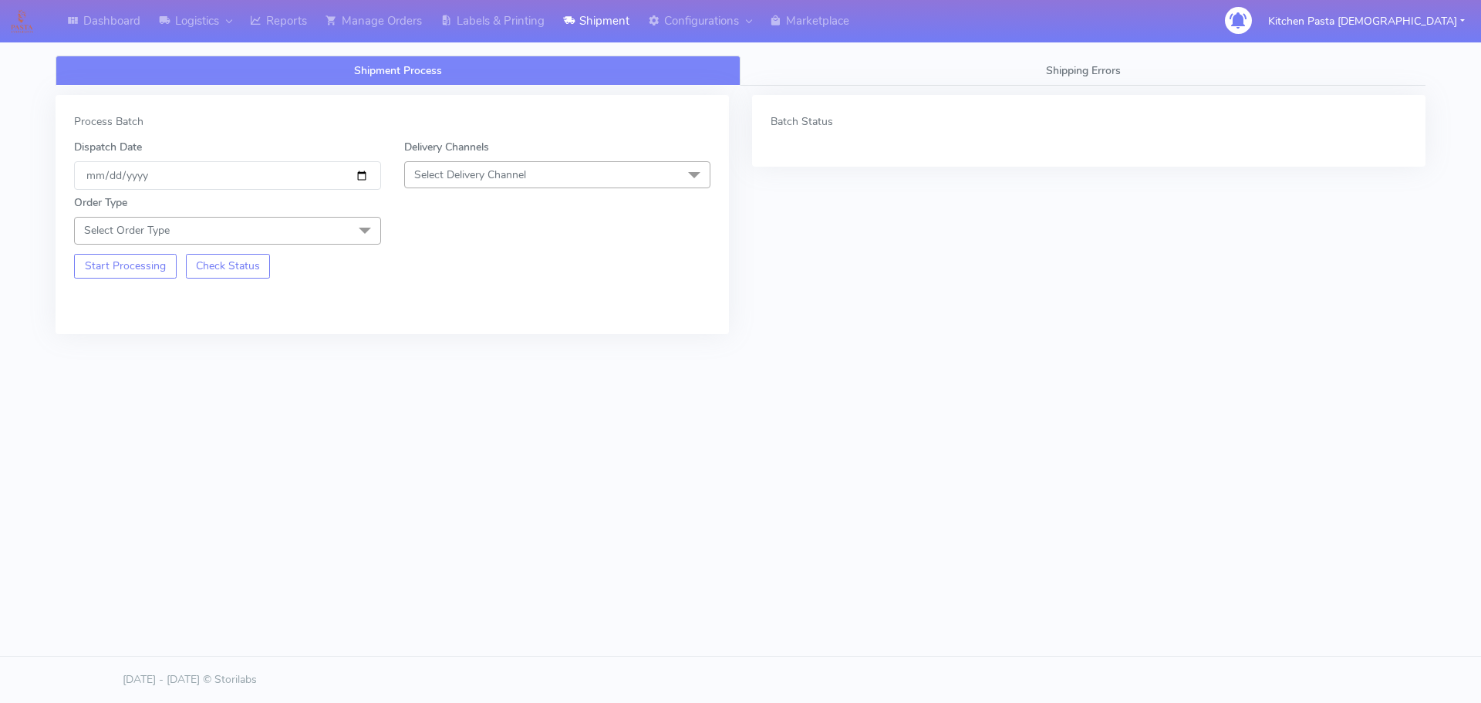
click at [548, 180] on span "Select Delivery Channel" at bounding box center [557, 174] width 307 height 27
click at [417, 342] on div "Yodel" at bounding box center [558, 348] width 290 height 16
click at [366, 217] on span at bounding box center [364, 231] width 31 height 29
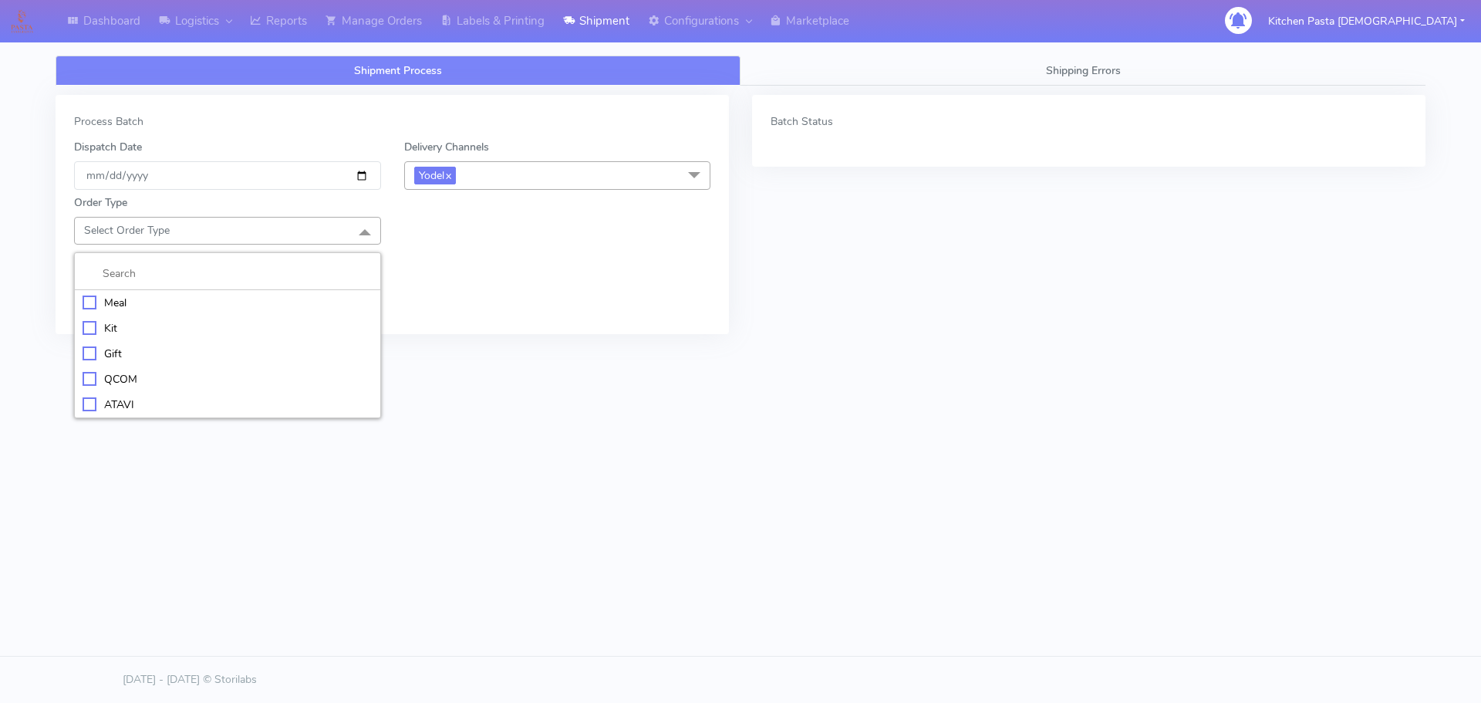
click at [275, 304] on div "Meal" at bounding box center [228, 303] width 290 height 16
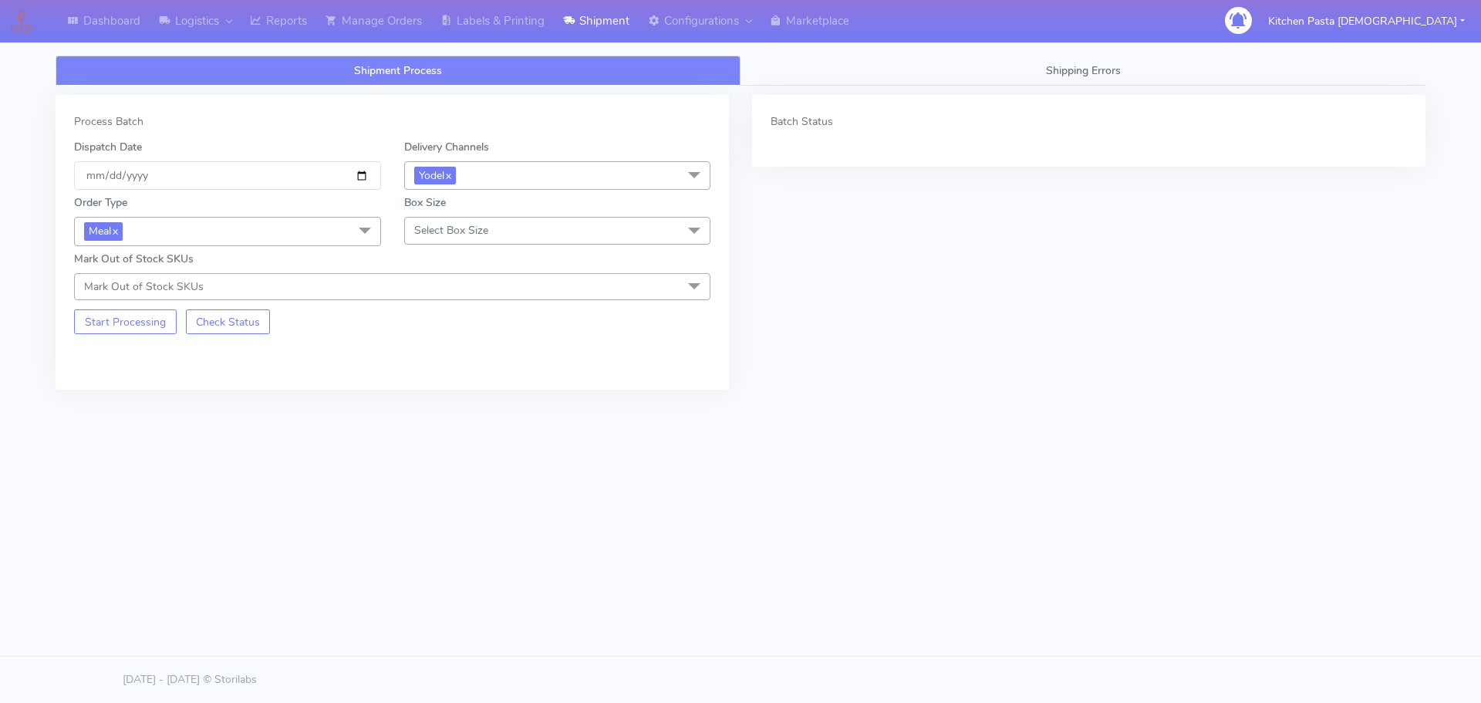
click at [454, 220] on span "Select Box Size" at bounding box center [557, 230] width 307 height 27
click at [440, 296] on div "Small" at bounding box center [558, 303] width 290 height 16
click at [156, 329] on button "Start Processing" at bounding box center [125, 321] width 103 height 25
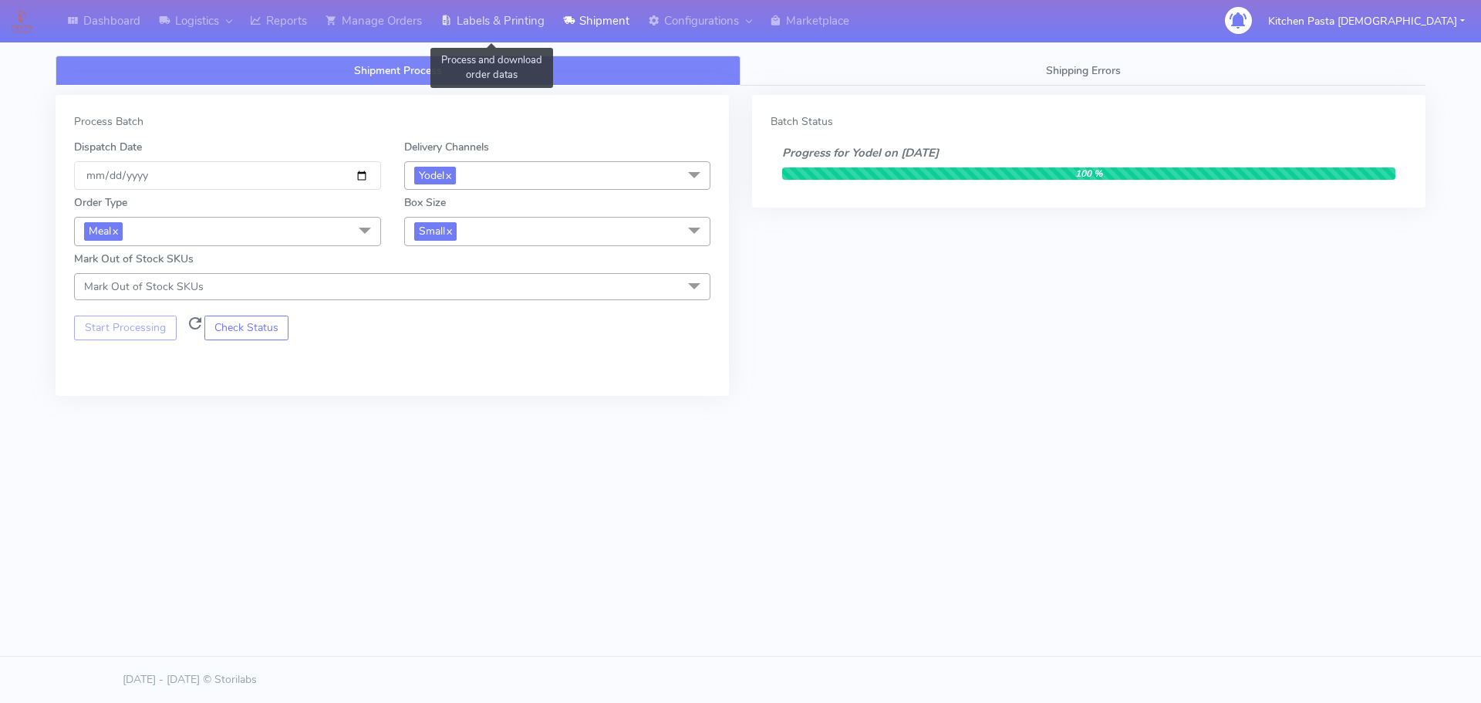
click at [534, 22] on link "Labels & Printing" at bounding box center [492, 21] width 123 height 42
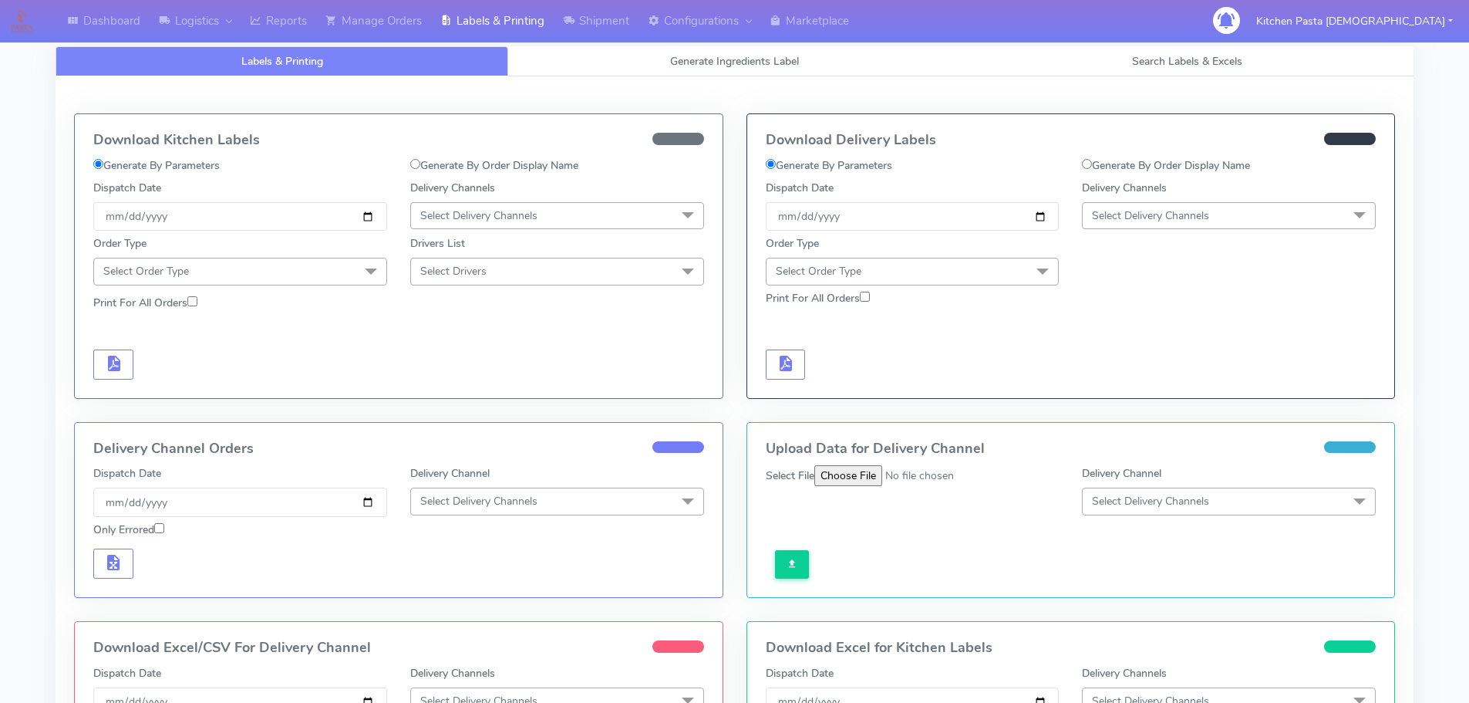
click at [1223, 220] on span "Select Delivery Channels" at bounding box center [1229, 215] width 294 height 27
click at [1111, 393] on div "Yodel" at bounding box center [1229, 389] width 277 height 16
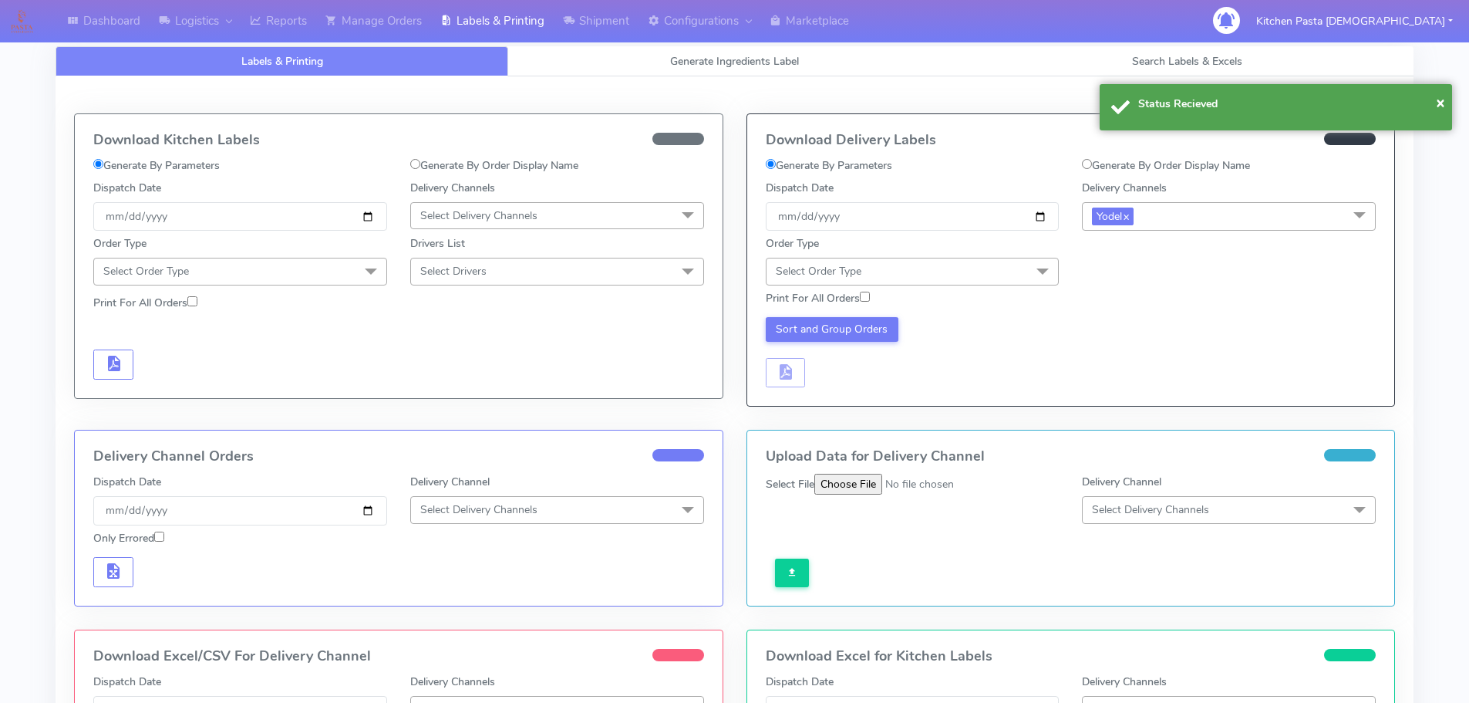
click at [1041, 259] on span at bounding box center [1042, 272] width 31 height 29
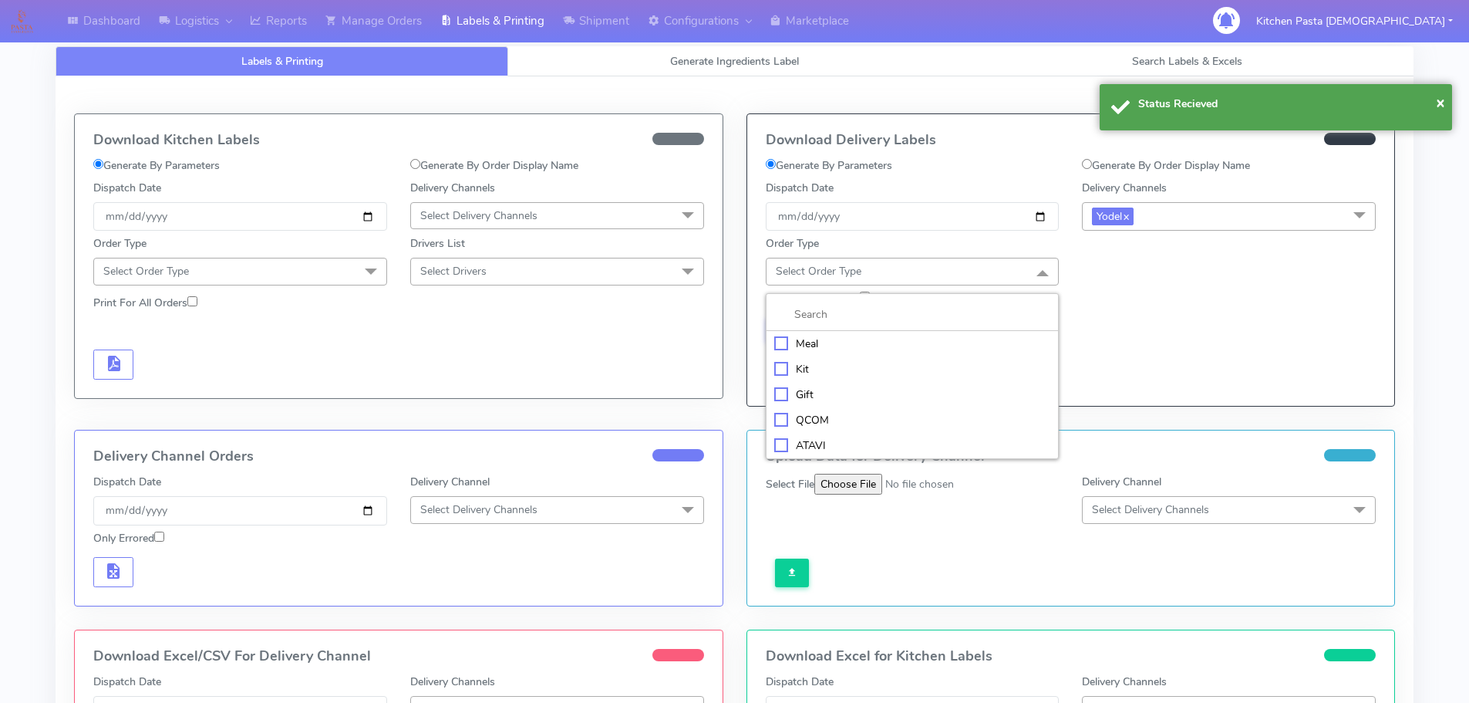
click at [799, 339] on div "Meal" at bounding box center [912, 344] width 277 height 16
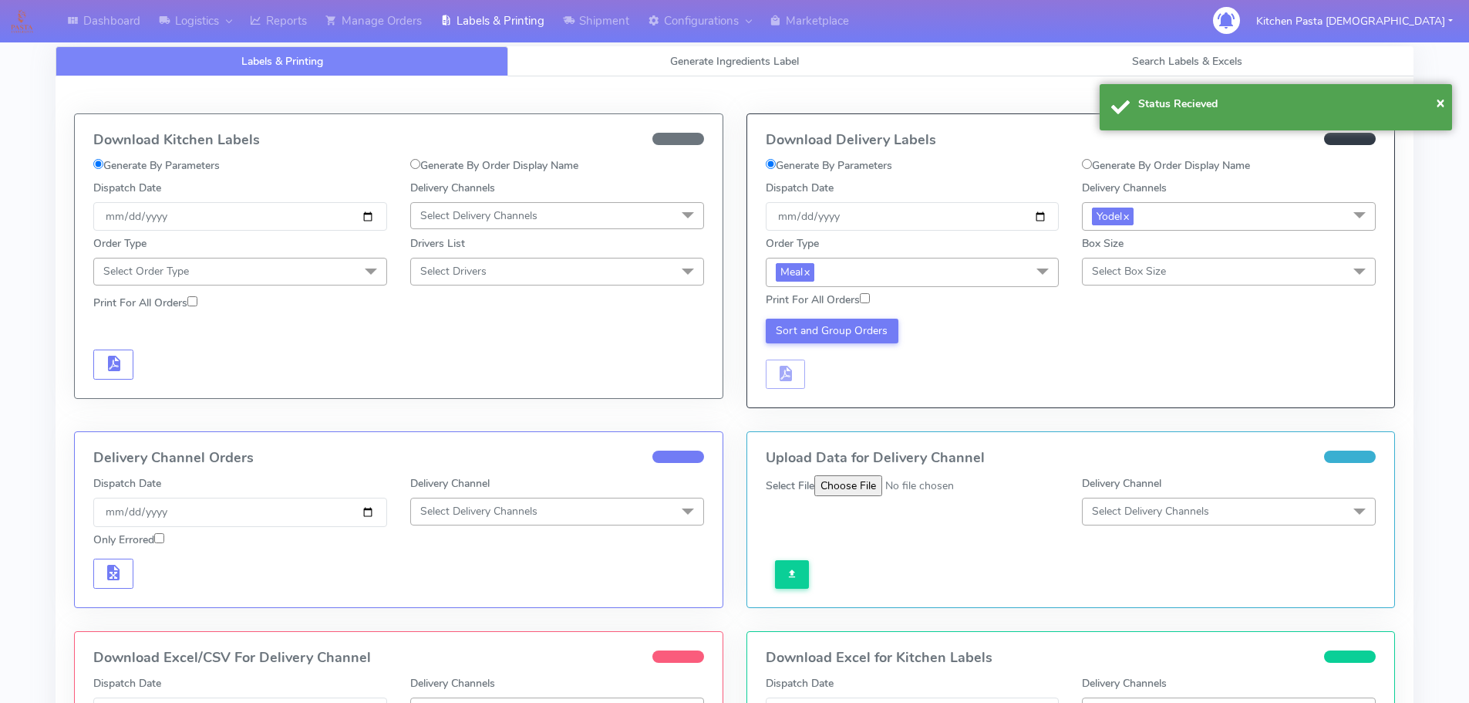
click at [1122, 268] on span "Select Box Size" at bounding box center [1129, 271] width 74 height 15
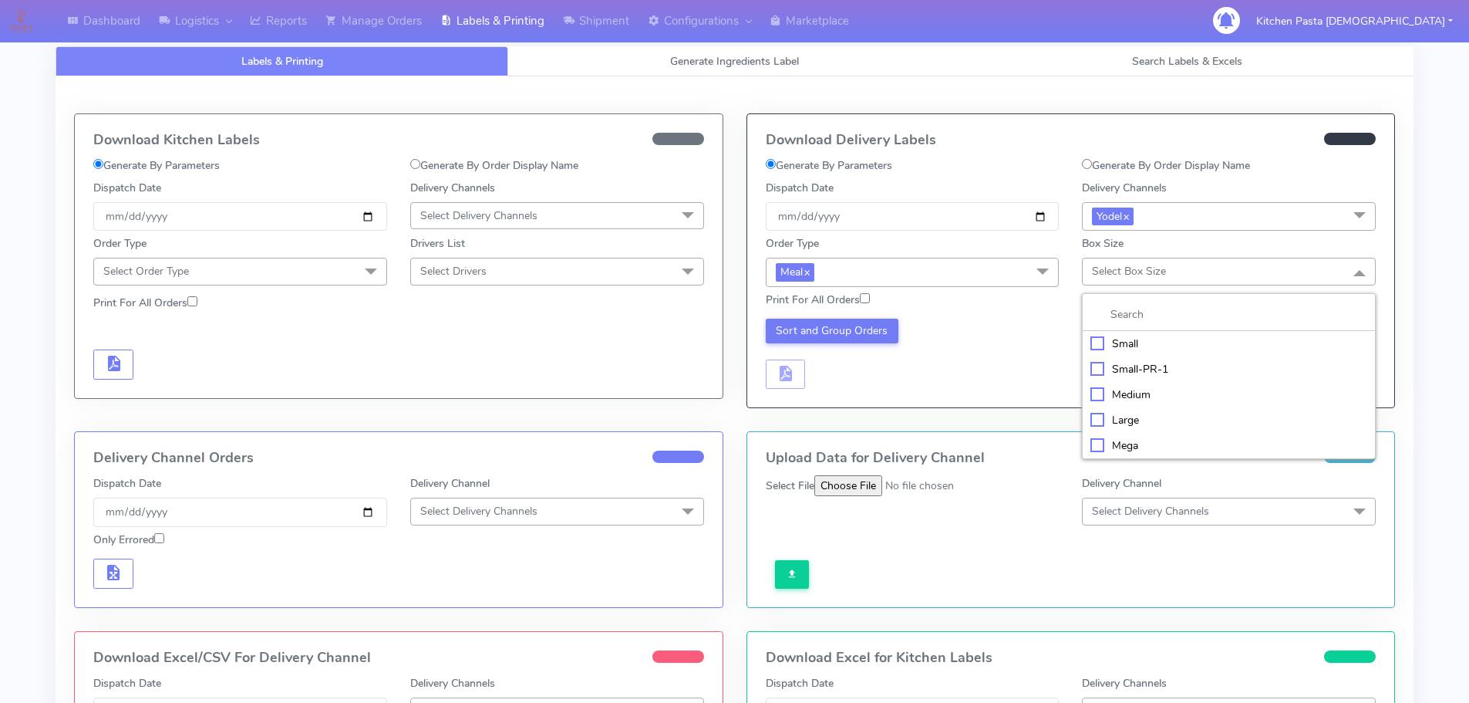
click at [1128, 338] on div "Small" at bounding box center [1229, 344] width 277 height 16
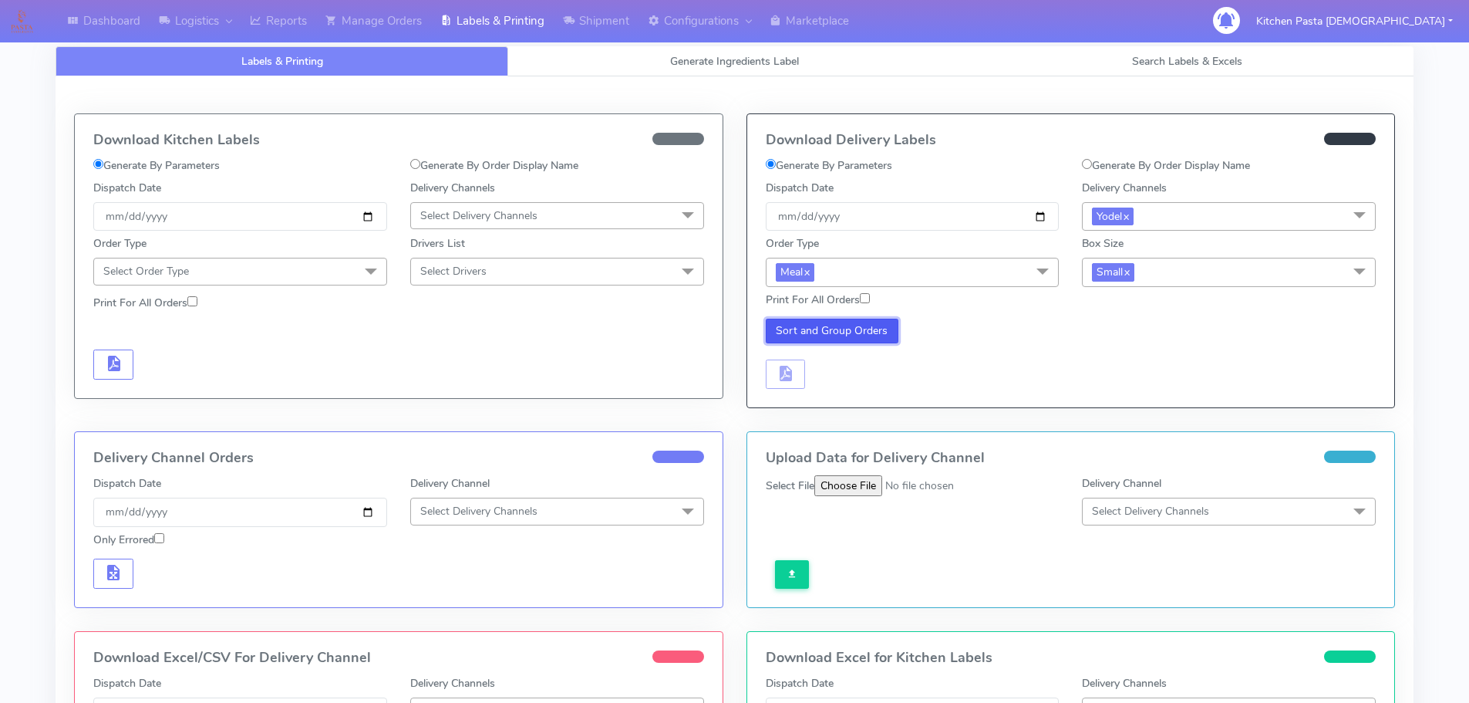
click at [866, 327] on button "Sort and Group Orders" at bounding box center [832, 331] width 133 height 25
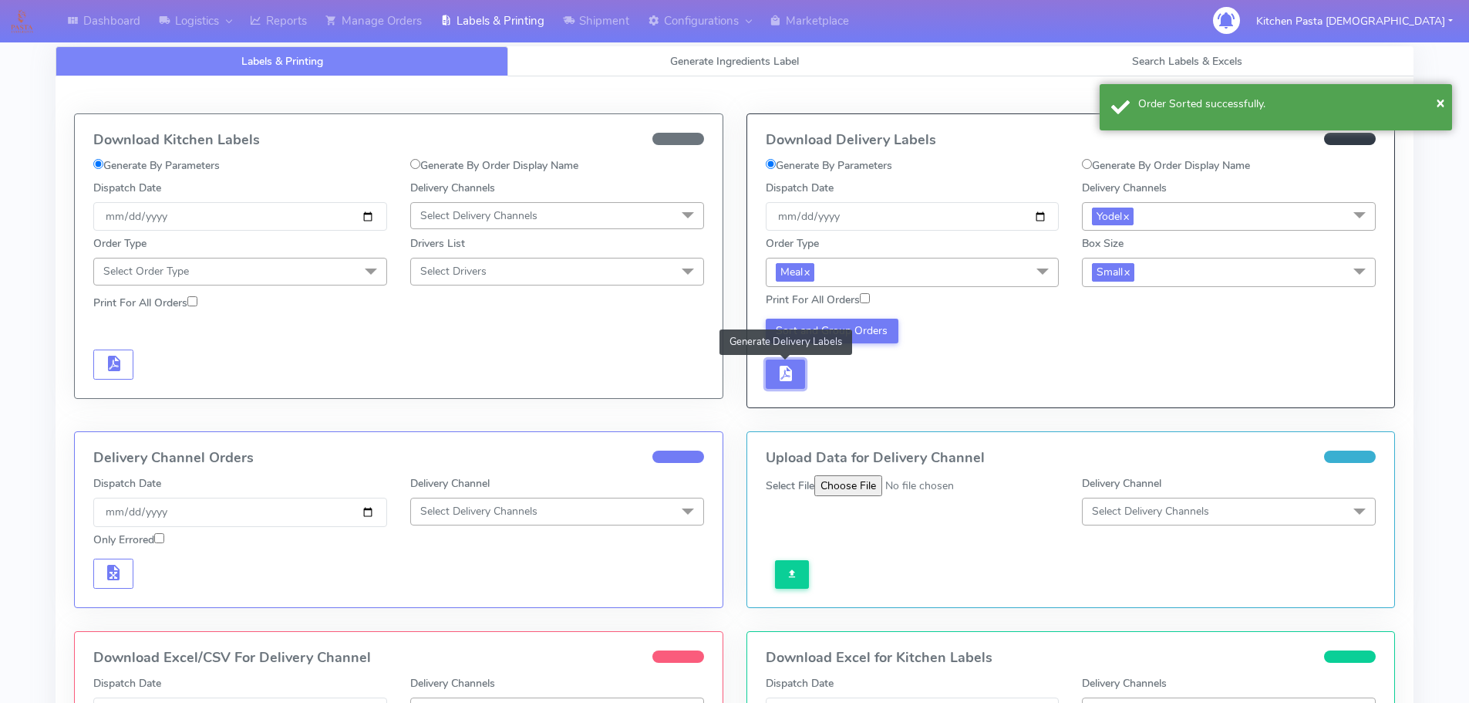
click at [793, 362] on button "button" at bounding box center [786, 374] width 40 height 30
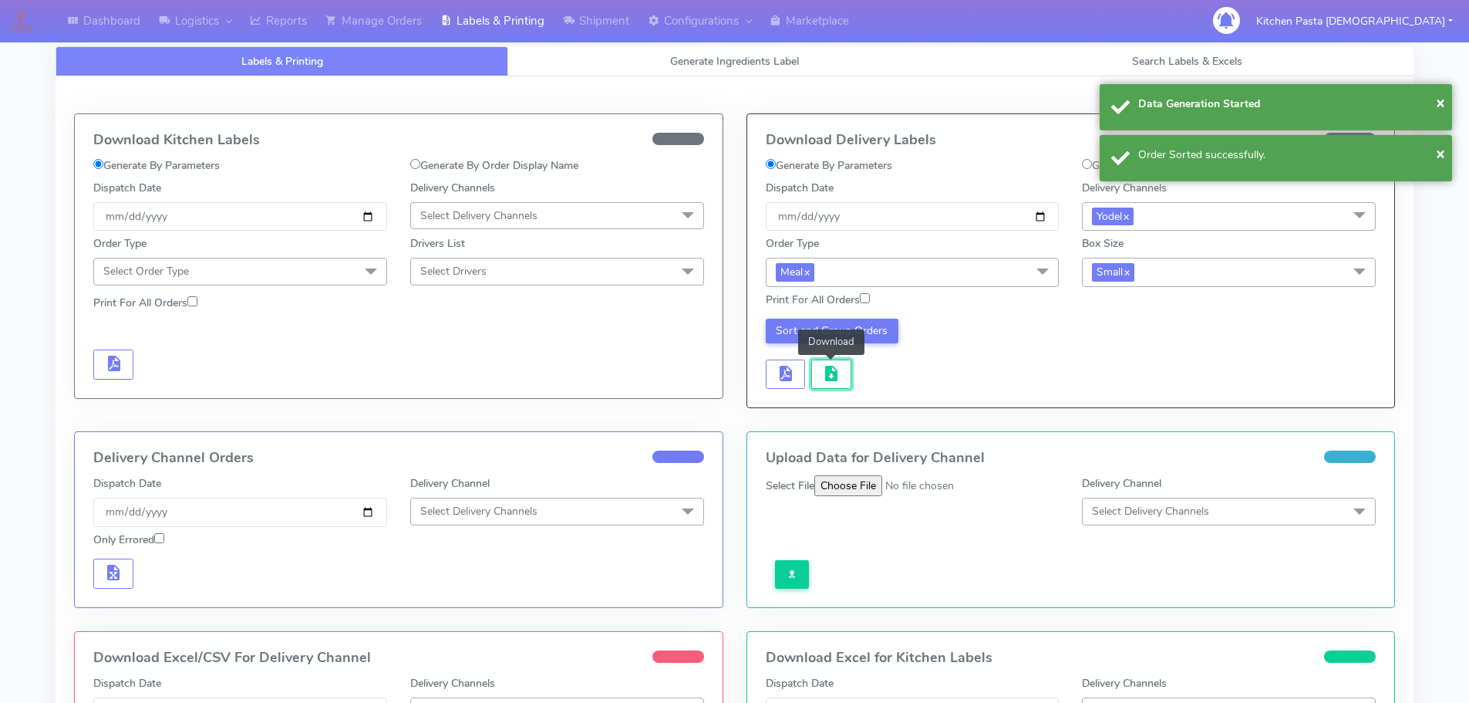
click at [819, 366] on button "button" at bounding box center [831, 374] width 40 height 30
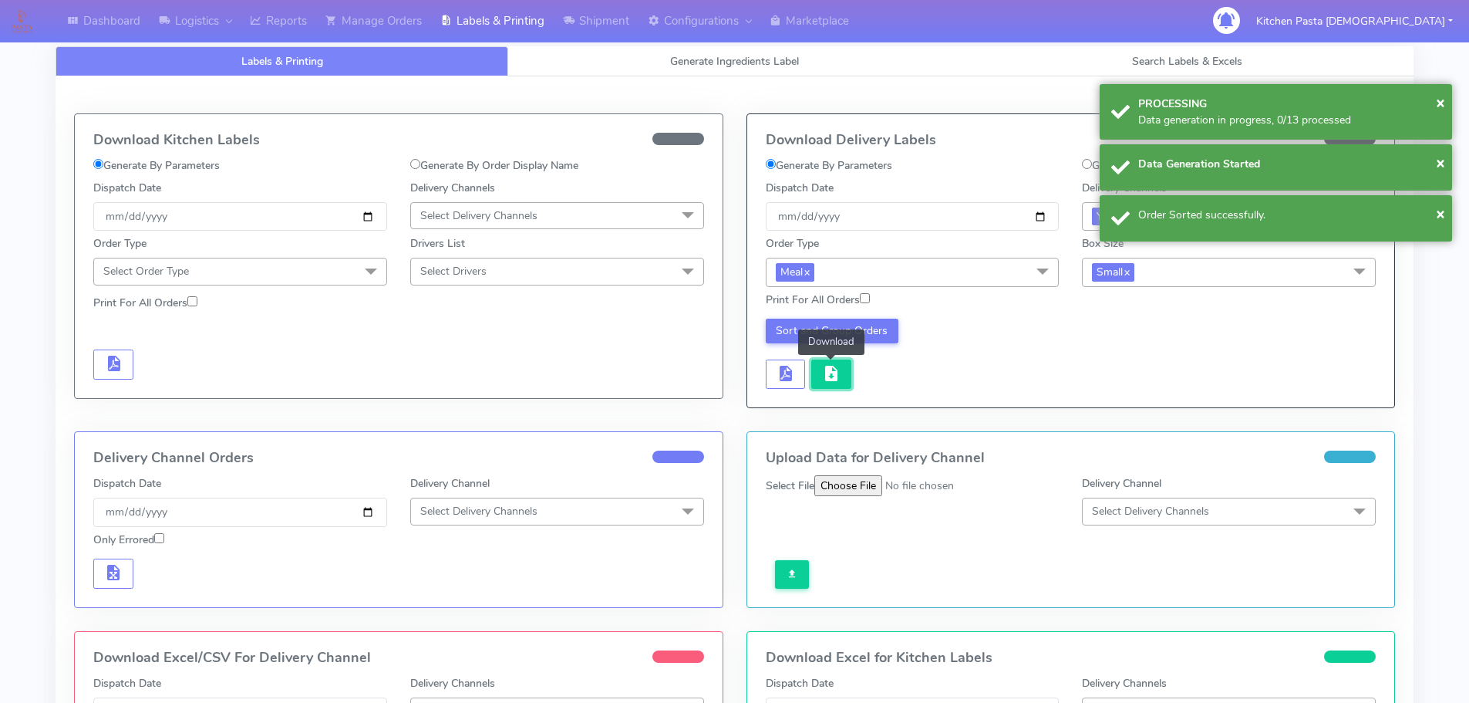
click at [820, 366] on button "button" at bounding box center [831, 374] width 40 height 30
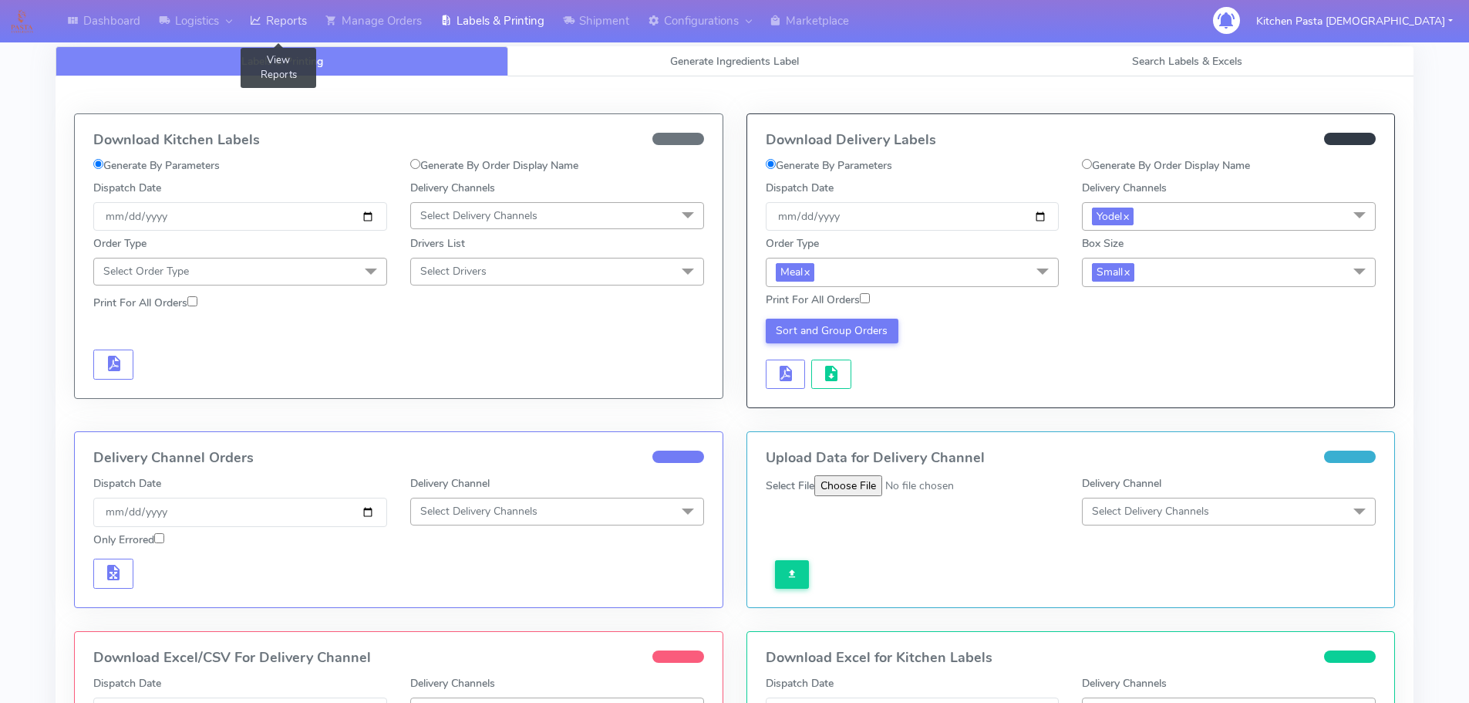
click at [285, 5] on link "Reports" at bounding box center [279, 21] width 76 height 42
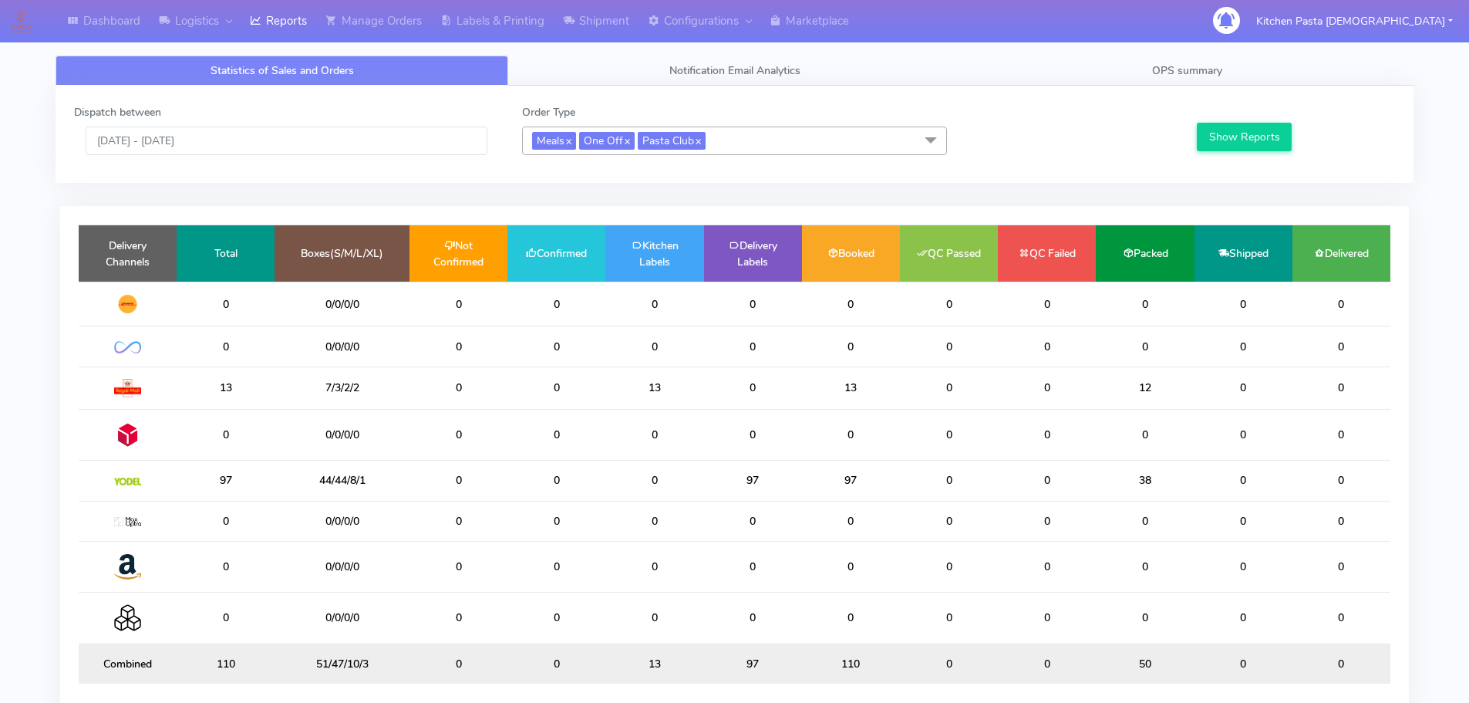
click at [748, 137] on span "Meals x One Off x Pasta Club x" at bounding box center [734, 141] width 425 height 29
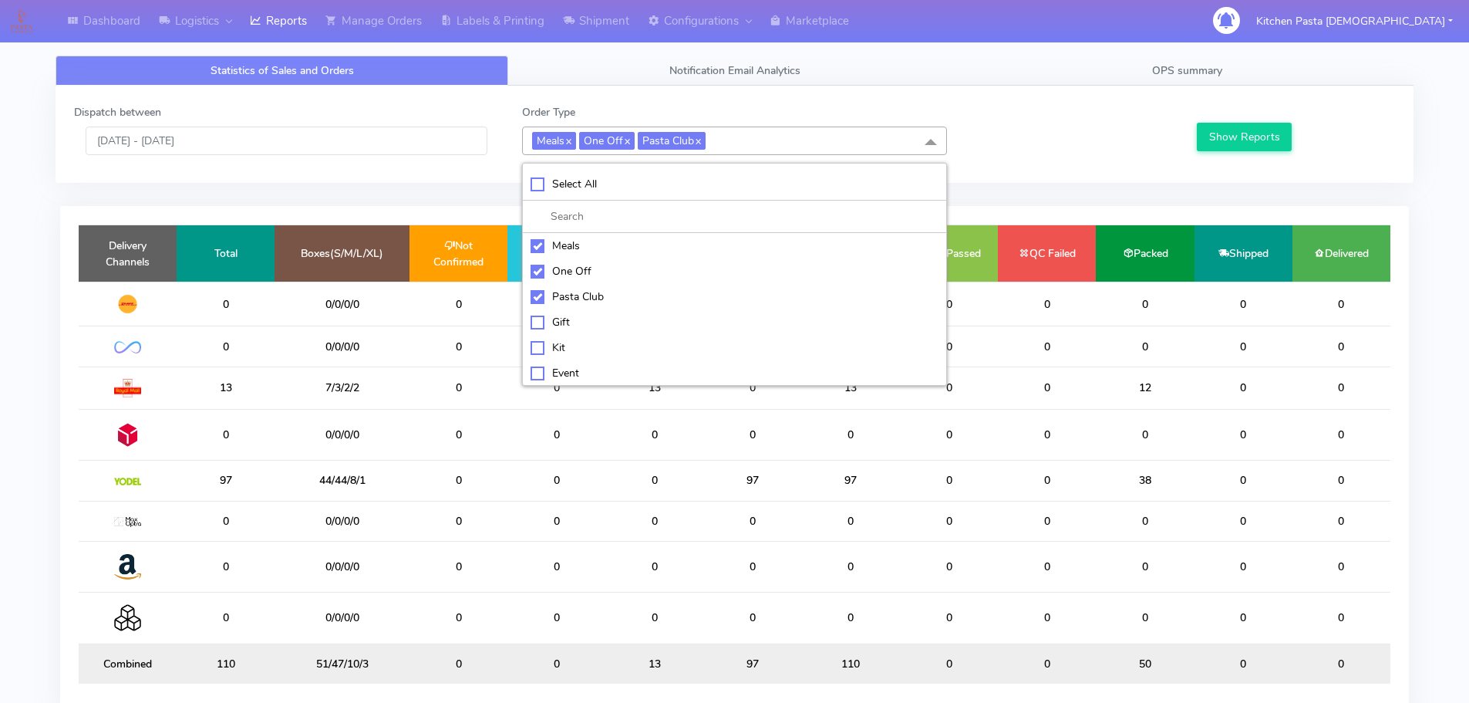
drag, startPoint x: 626, startPoint y: 254, endPoint x: 619, endPoint y: 269, distance: 16.9
click at [626, 255] on li "Meals" at bounding box center [734, 245] width 423 height 25
checkbox input "false"
click at [617, 273] on div "One Off" at bounding box center [735, 271] width 408 height 16
checkbox input "false"
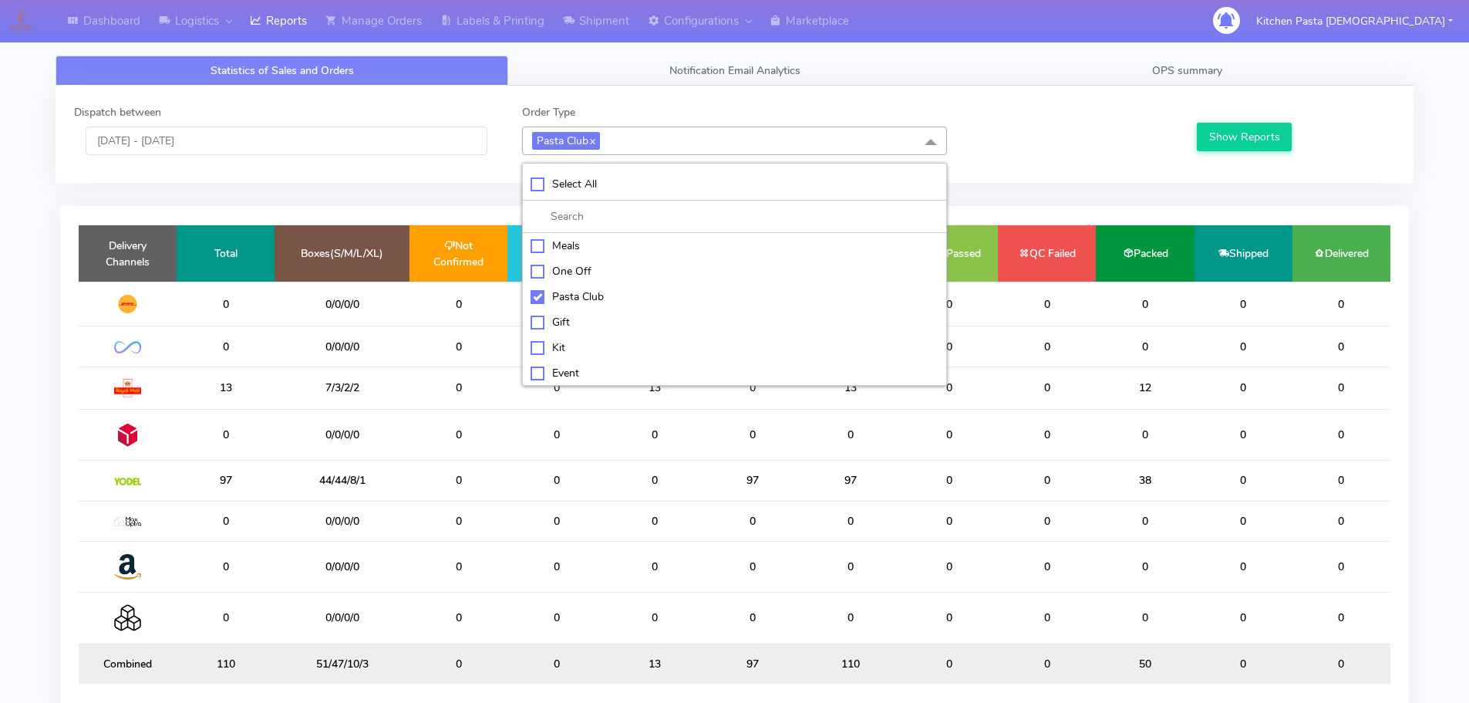
click at [616, 305] on li "Pasta Club" at bounding box center [734, 296] width 423 height 25
checkbox input "false"
click at [599, 359] on li "Event" at bounding box center [734, 371] width 423 height 25
click at [538, 372] on div "Event" at bounding box center [735, 373] width 408 height 16
checkbox input "false"
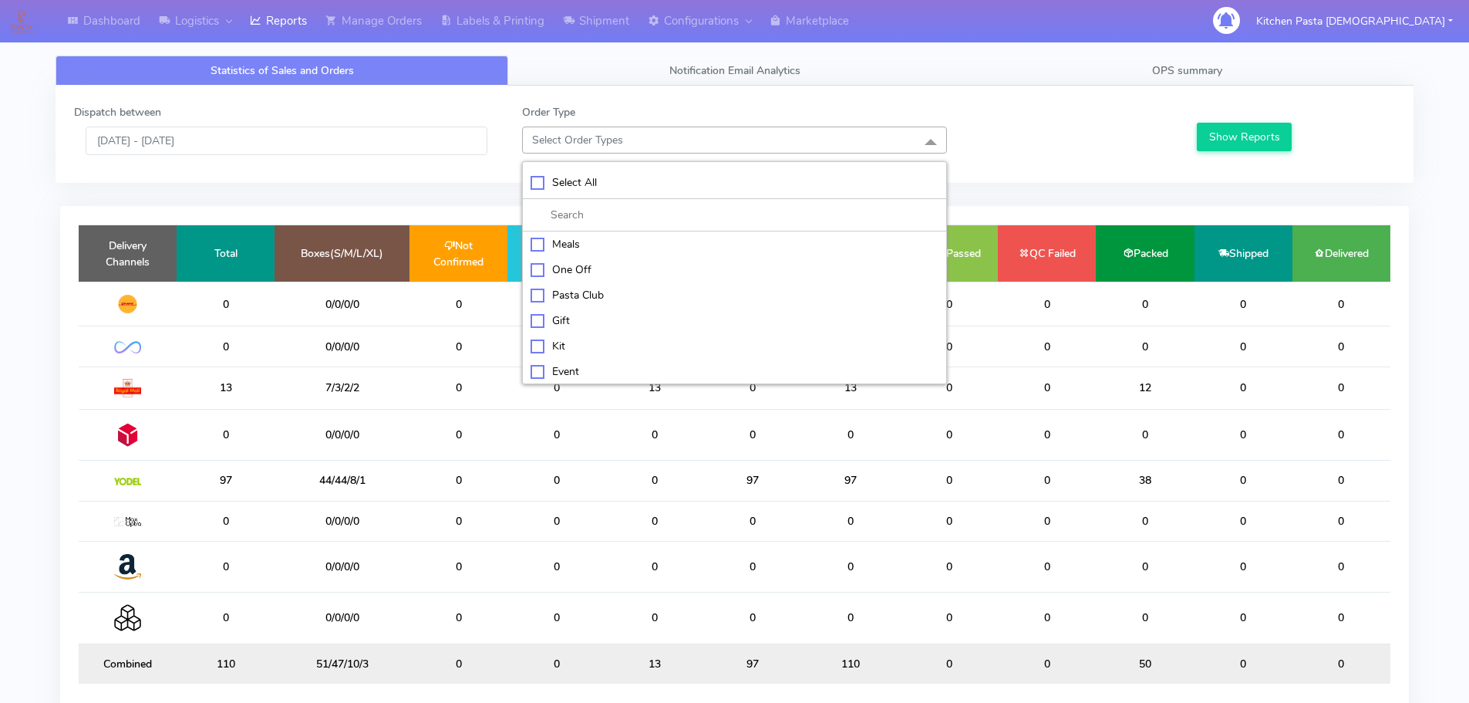
click at [544, 351] on div "Kit" at bounding box center [735, 346] width 408 height 16
checkbox input "true"
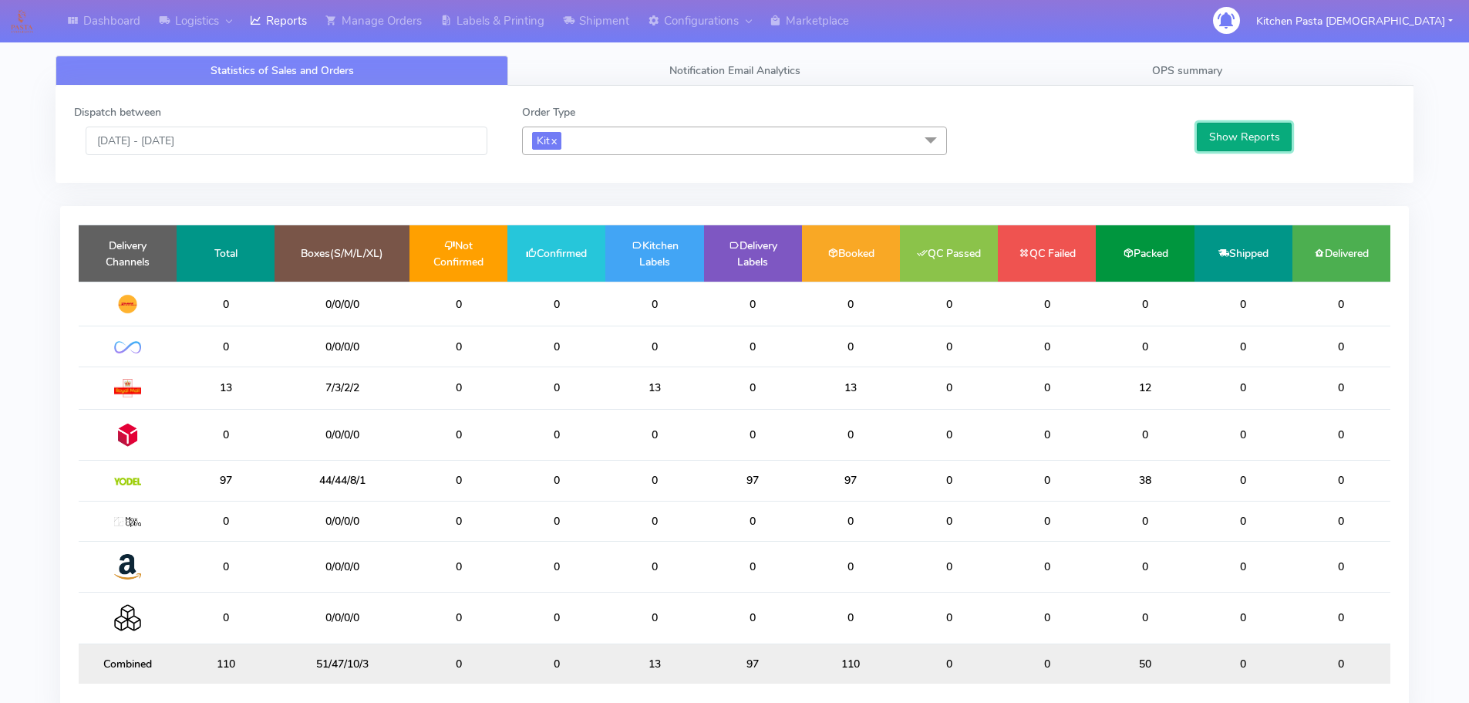
click at [1231, 134] on button "Show Reports" at bounding box center [1244, 137] width 95 height 29
click at [608, 23] on link "Shipment" at bounding box center [596, 21] width 85 height 42
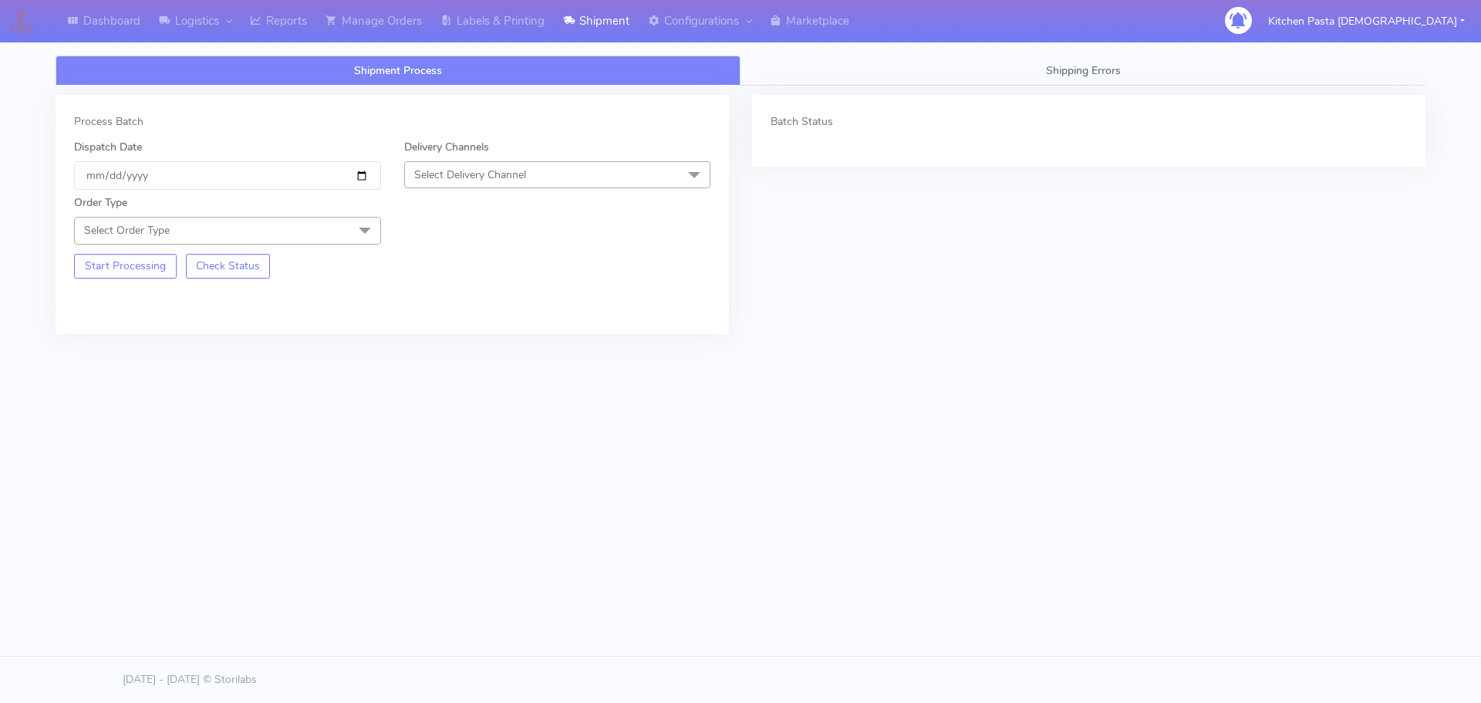
click at [484, 185] on span "Select Delivery Channel" at bounding box center [557, 174] width 307 height 27
click at [481, 354] on div "Yodel" at bounding box center [558, 348] width 290 height 16
click at [359, 231] on span at bounding box center [364, 231] width 31 height 29
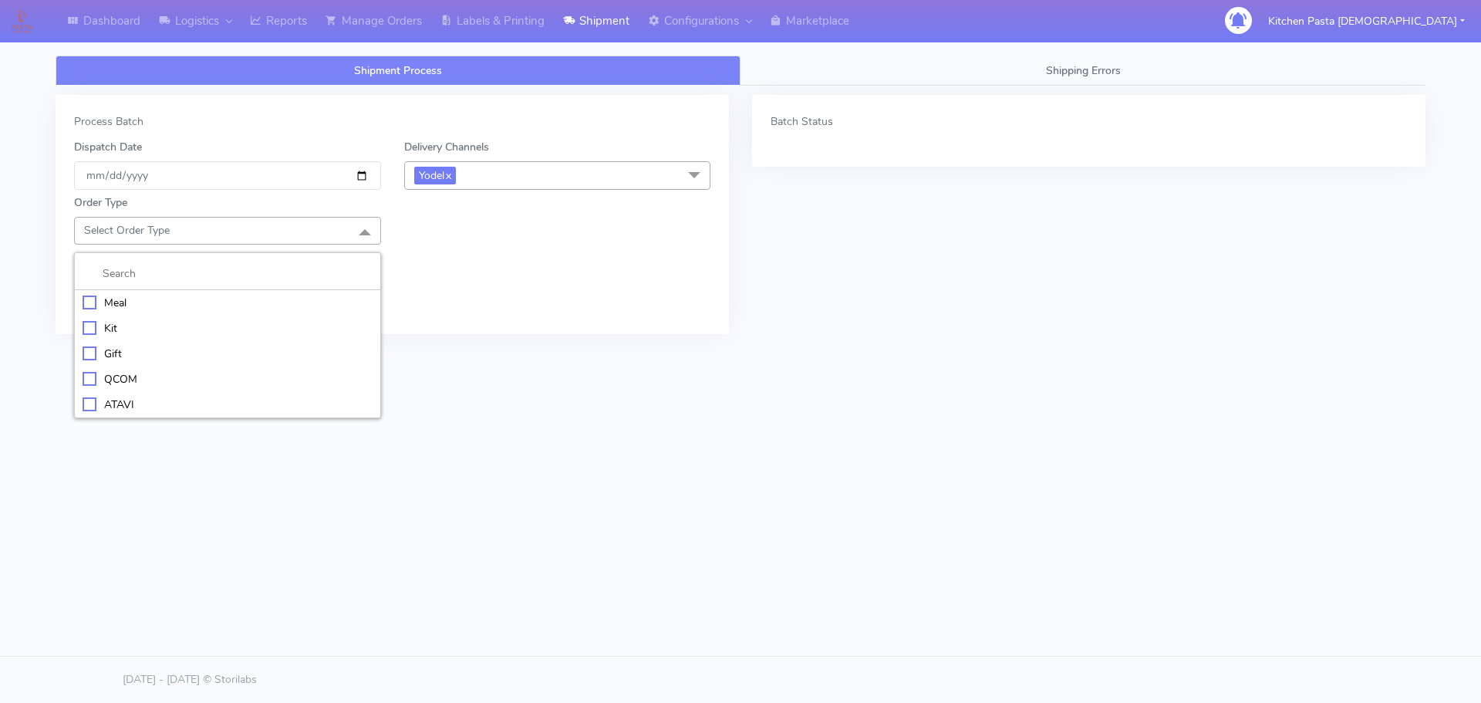
click at [126, 328] on div "Kit" at bounding box center [228, 328] width 290 height 16
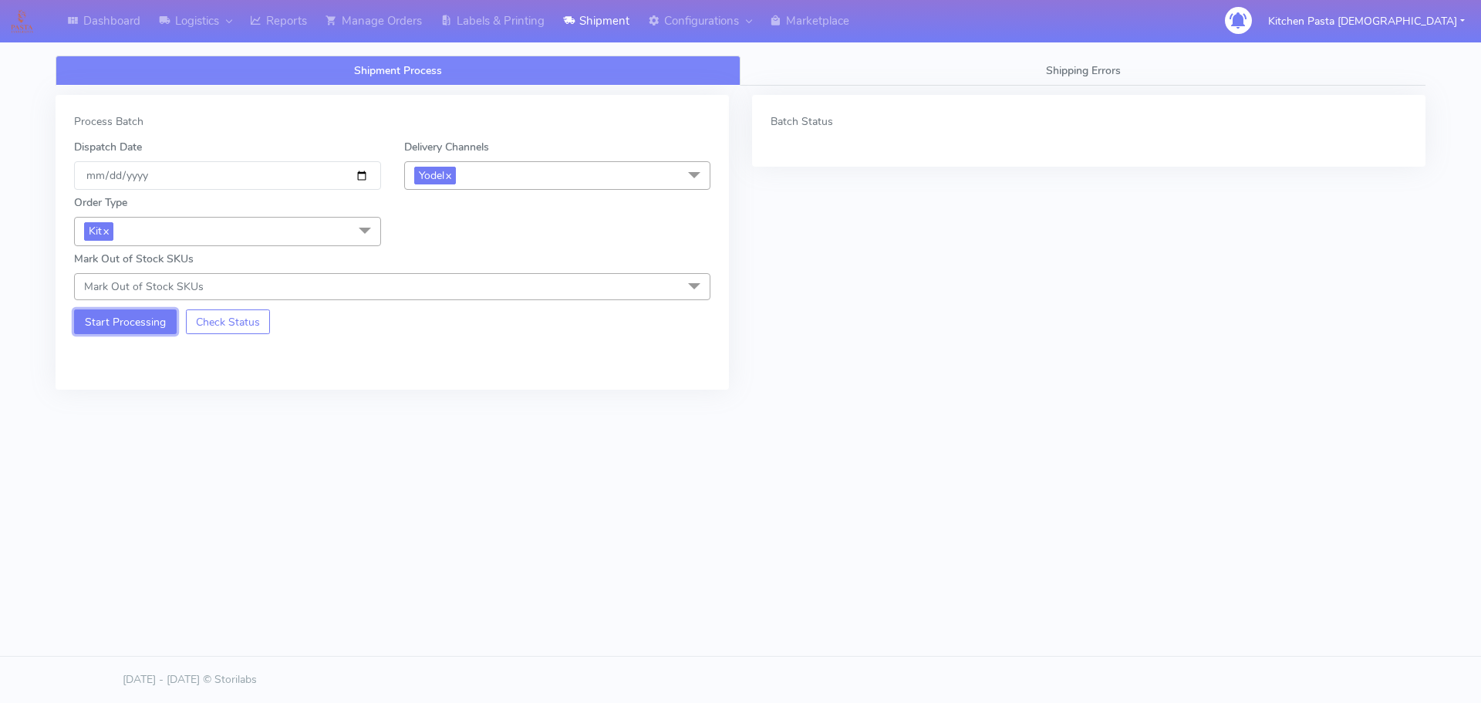
click at [136, 314] on button "Start Processing" at bounding box center [125, 321] width 103 height 25
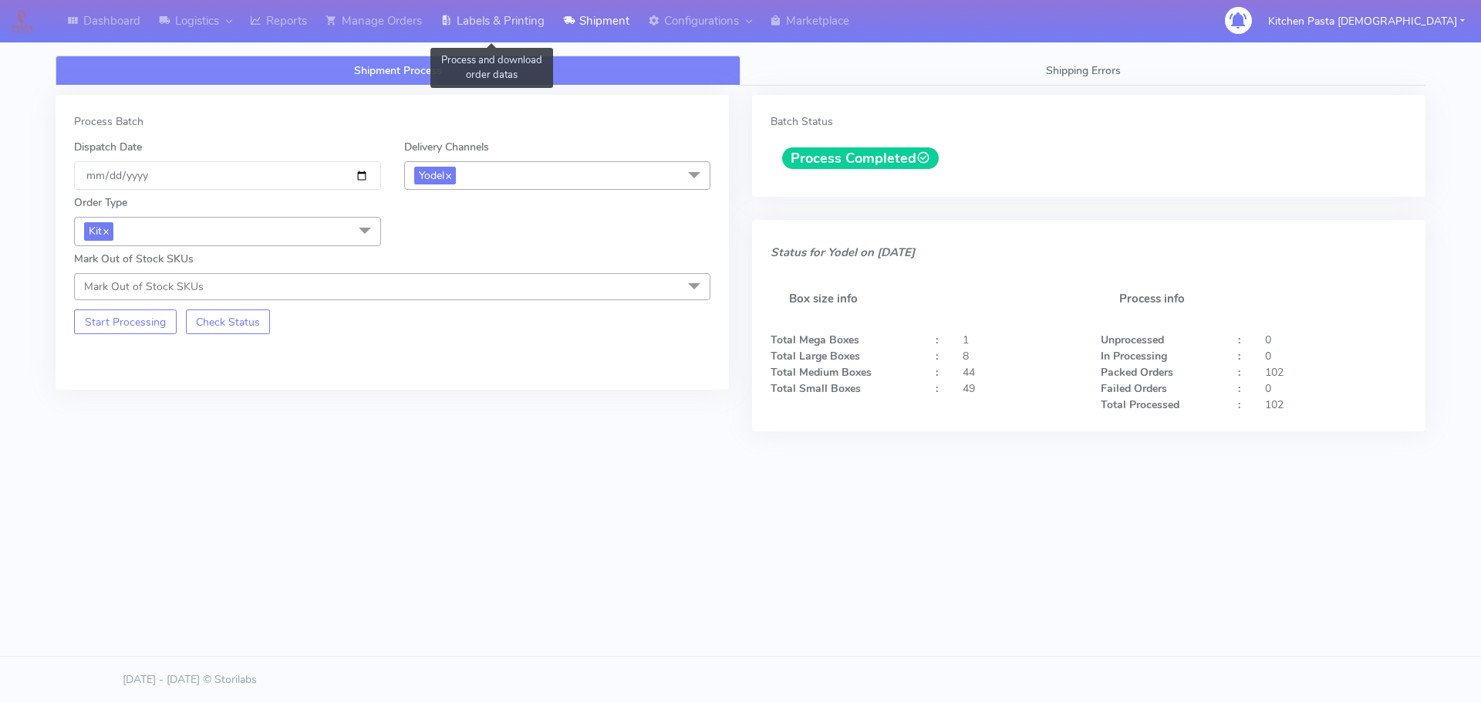
click at [494, 15] on link "Labels & Printing" at bounding box center [492, 21] width 123 height 42
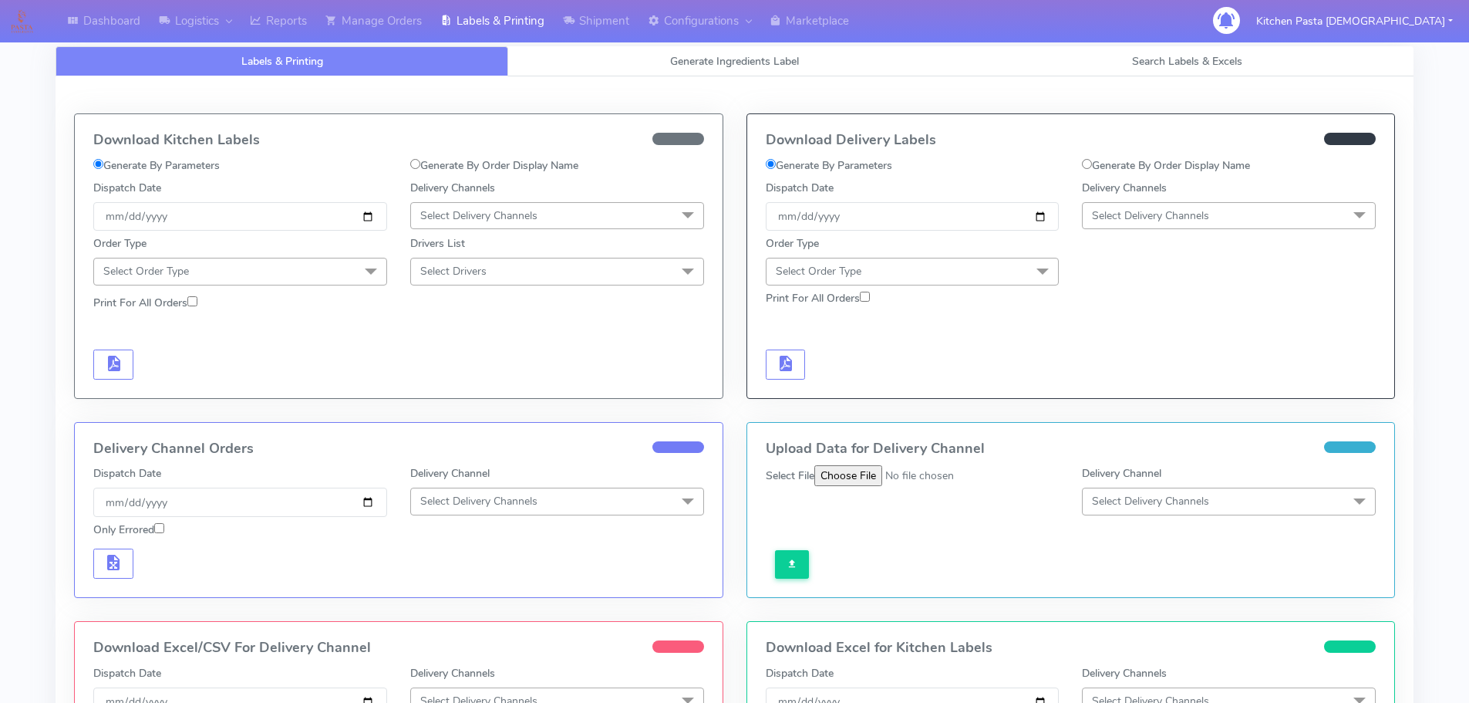
click at [1143, 201] on div "Delivery Channels Select Delivery Channels DHL OnFleet Royal Mail DPD Yodel Max…" at bounding box center [1229, 205] width 317 height 51
click at [1156, 234] on div "Order Type Select Order Type Meal Kit Gift QCOM ATAVI" at bounding box center [1071, 258] width 634 height 54
click at [1145, 209] on span "Select Delivery Channels" at bounding box center [1150, 215] width 117 height 15
click at [1139, 388] on div "Yodel" at bounding box center [1229, 389] width 277 height 16
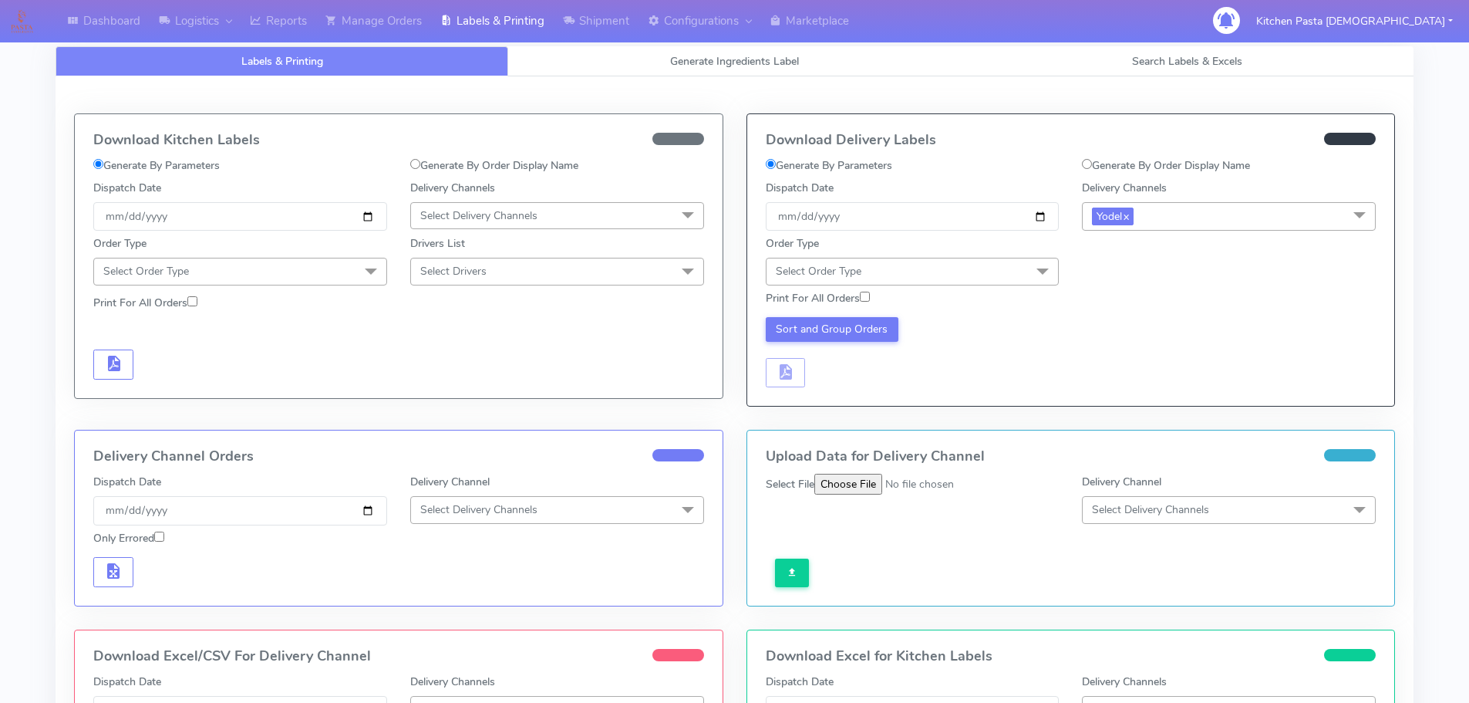
click at [1017, 269] on span "Select Order Type" at bounding box center [913, 271] width 294 height 27
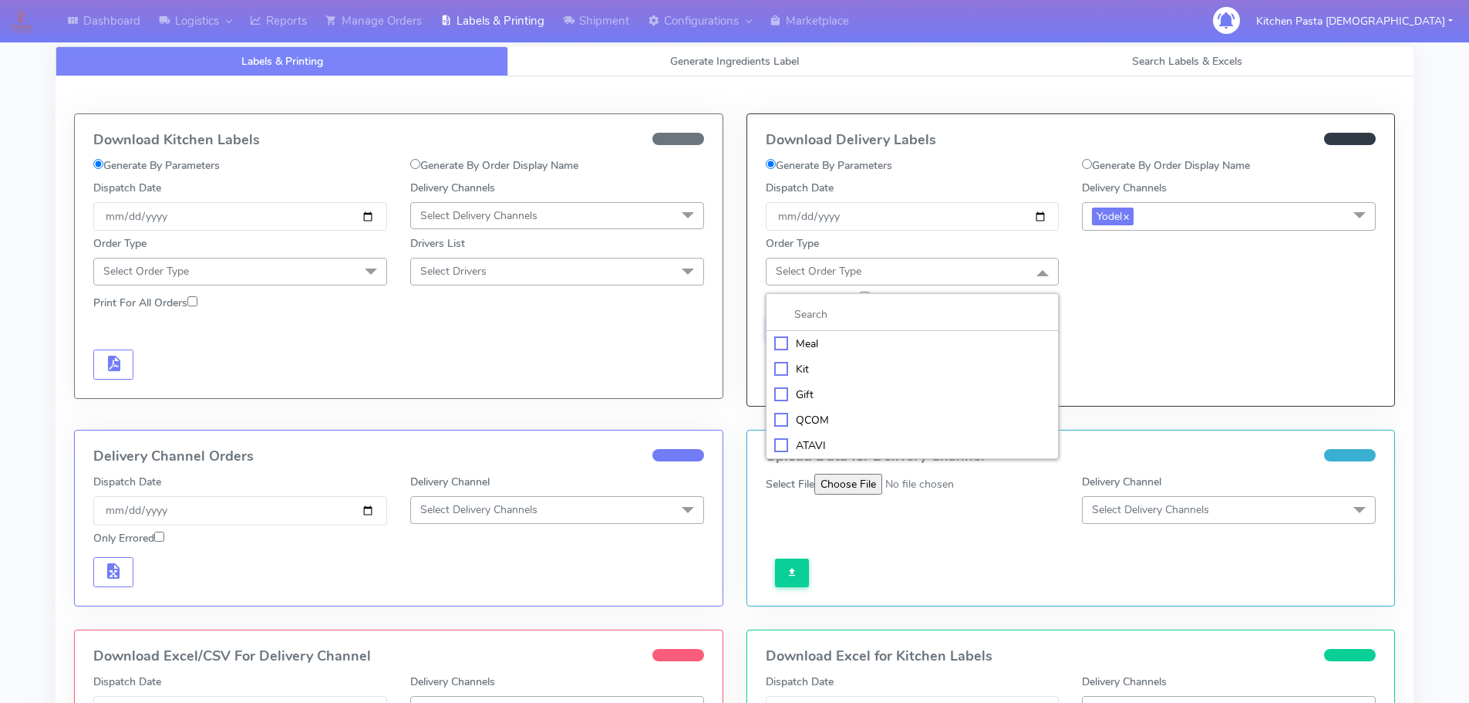
click at [884, 369] on div "Kit" at bounding box center [912, 369] width 277 height 16
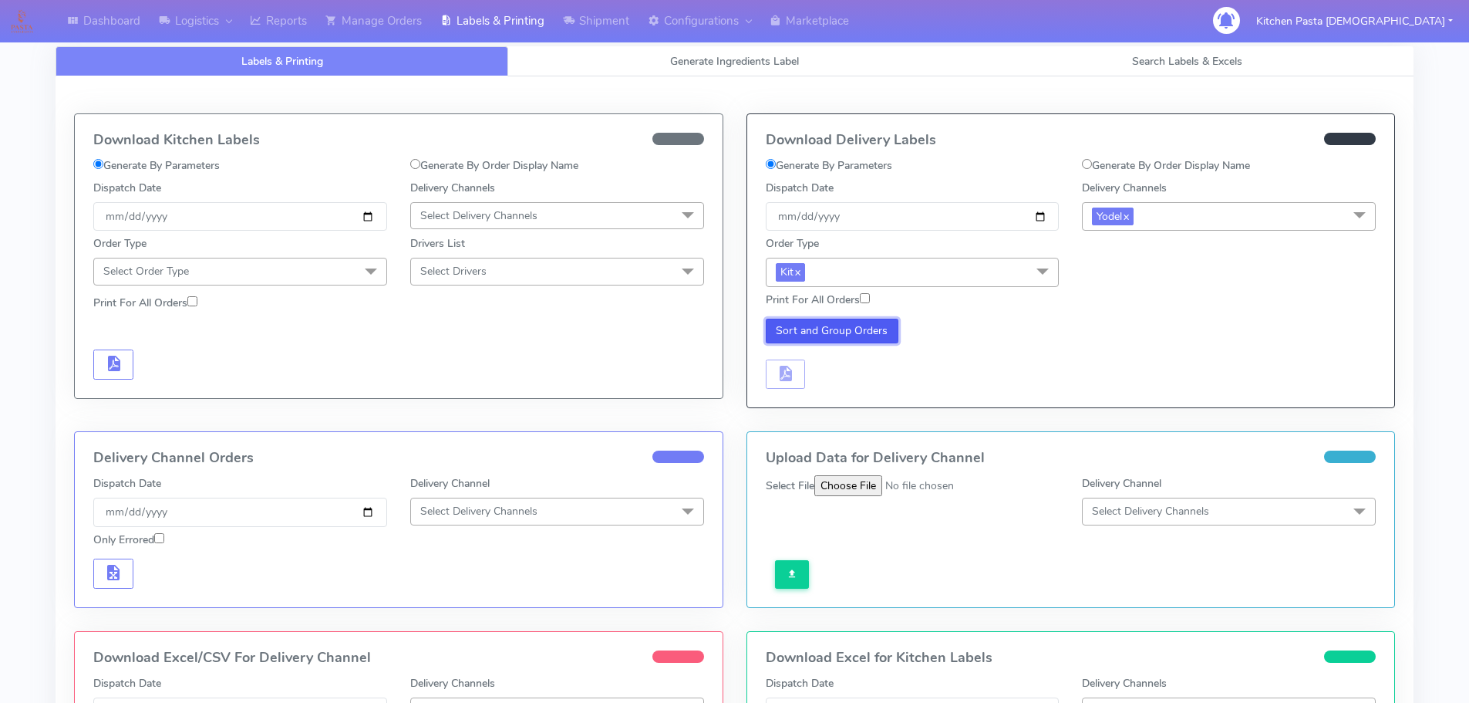
click at [811, 336] on button "Sort and Group Orders" at bounding box center [832, 331] width 133 height 25
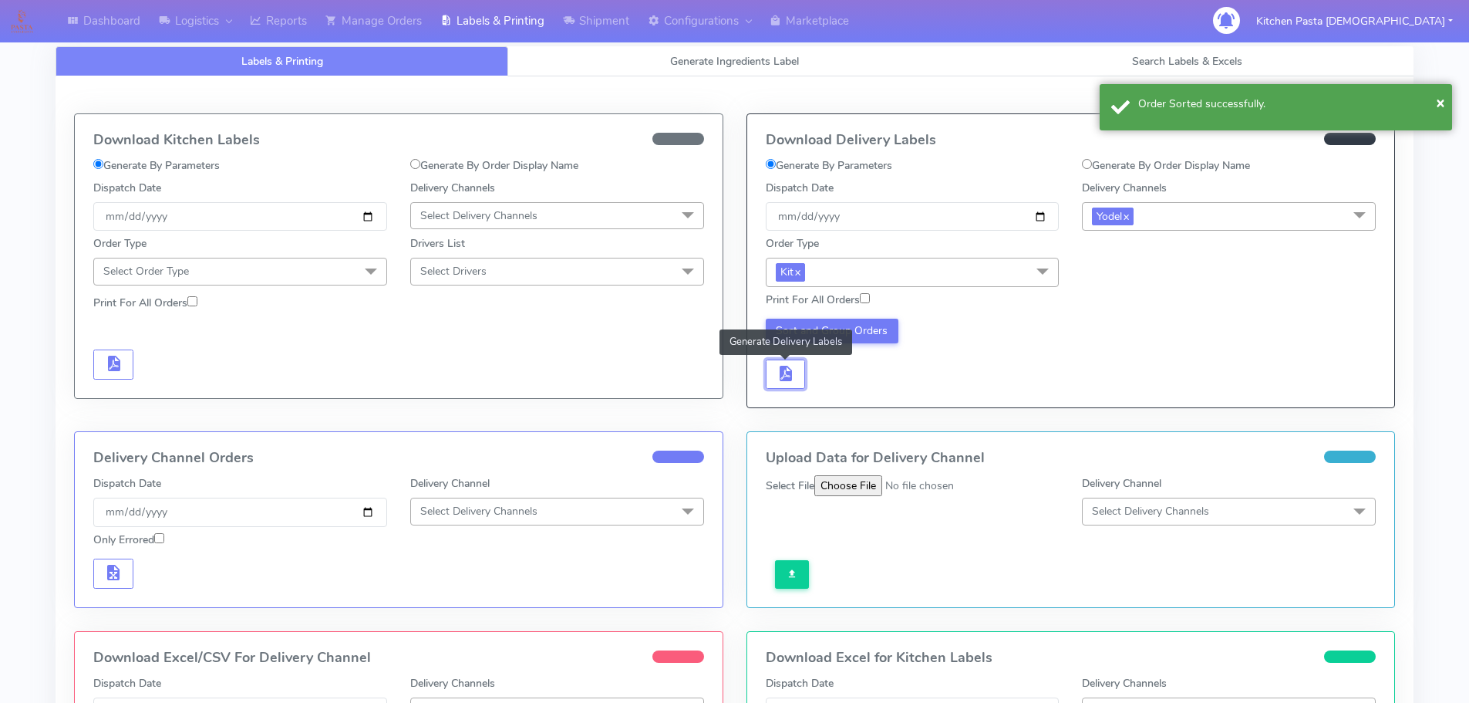
drag, startPoint x: 790, startPoint y: 366, endPoint x: 815, endPoint y: 367, distance: 24.7
click at [791, 369] on span "button" at bounding box center [785, 376] width 19 height 15
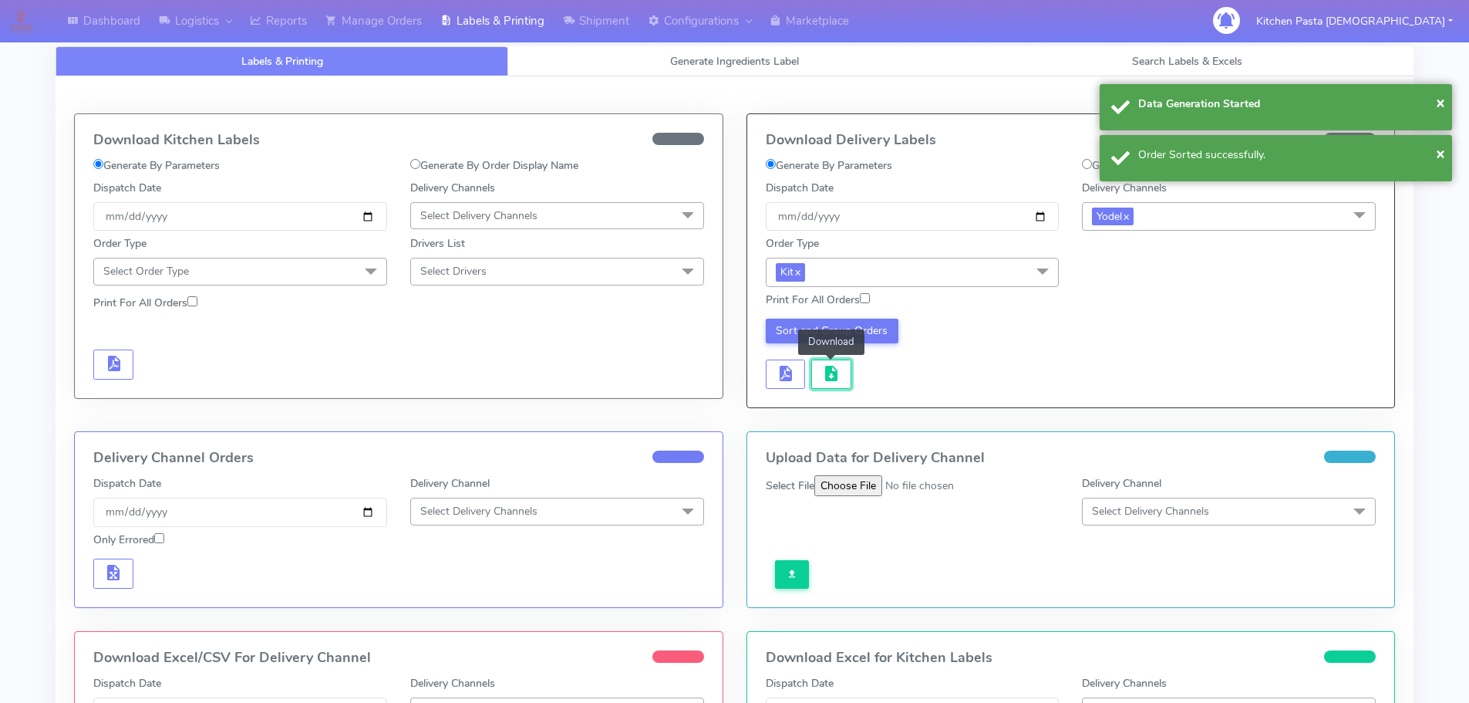
click at [825, 369] on span "button" at bounding box center [831, 376] width 19 height 15
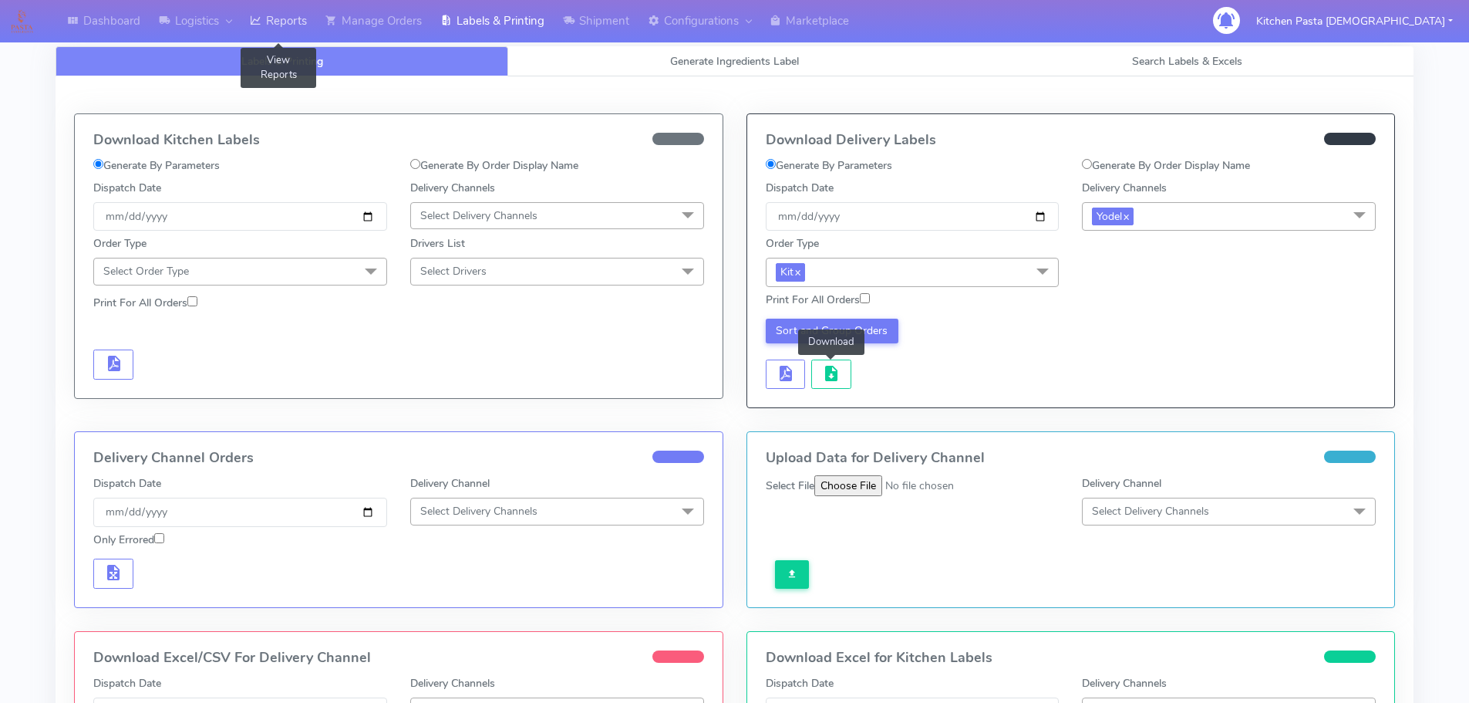
click at [267, 14] on link "Reports" at bounding box center [279, 21] width 76 height 42
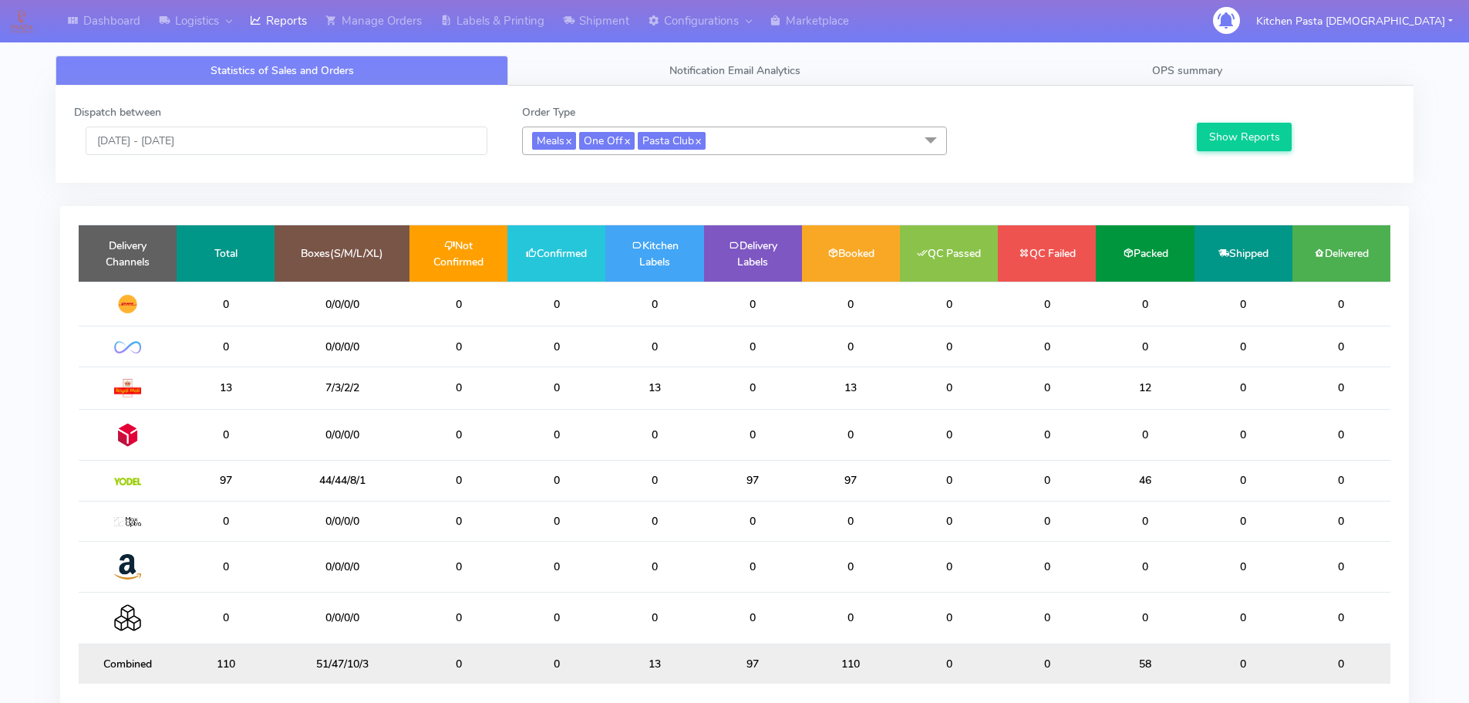
drag, startPoint x: 755, startPoint y: 152, endPoint x: 734, endPoint y: 156, distance: 21.2
click at [756, 151] on span "Meals x One Off x Pasta Club x" at bounding box center [734, 141] width 425 height 29
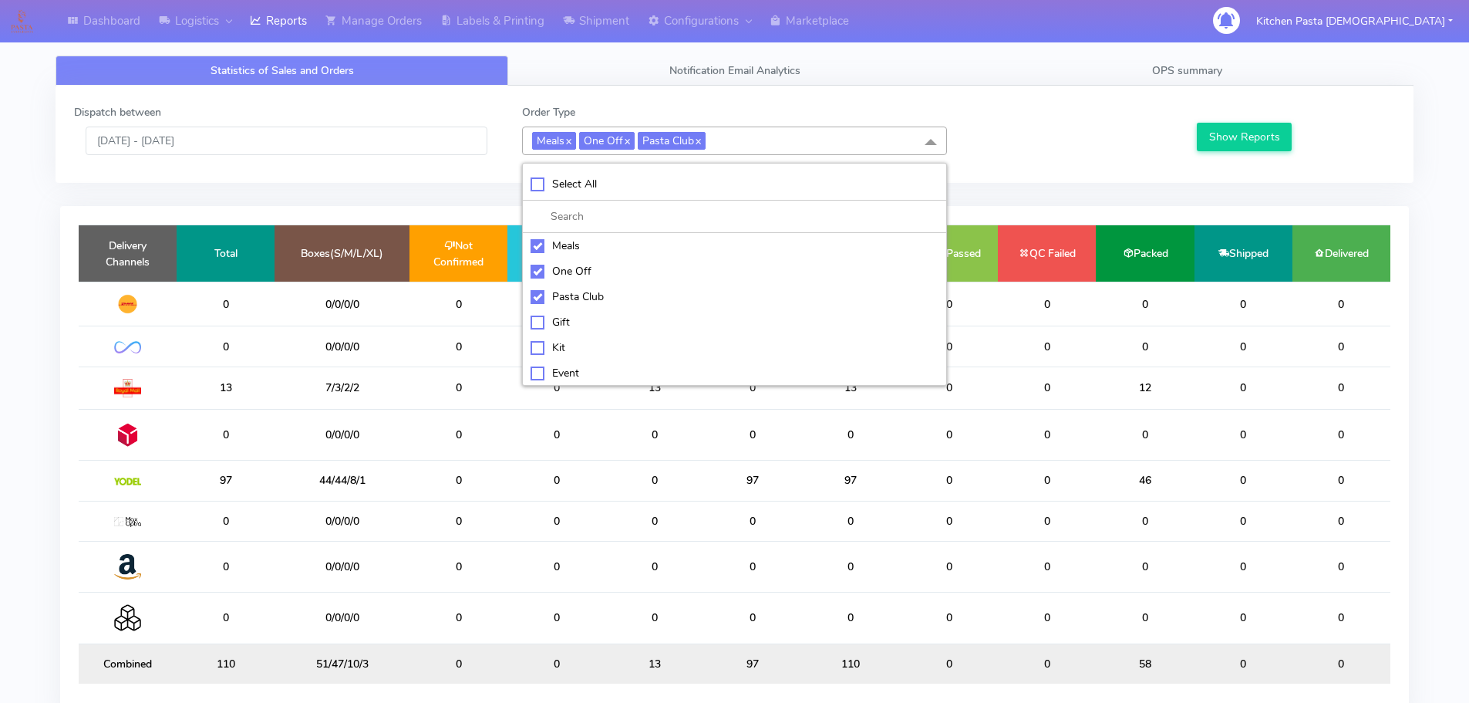
click at [538, 245] on div "Meals" at bounding box center [735, 246] width 408 height 16
checkbox input "false"
click at [538, 271] on div "One Off" at bounding box center [735, 271] width 408 height 16
checkbox input "false"
click at [562, 294] on div "Pasta Club" at bounding box center [735, 296] width 408 height 16
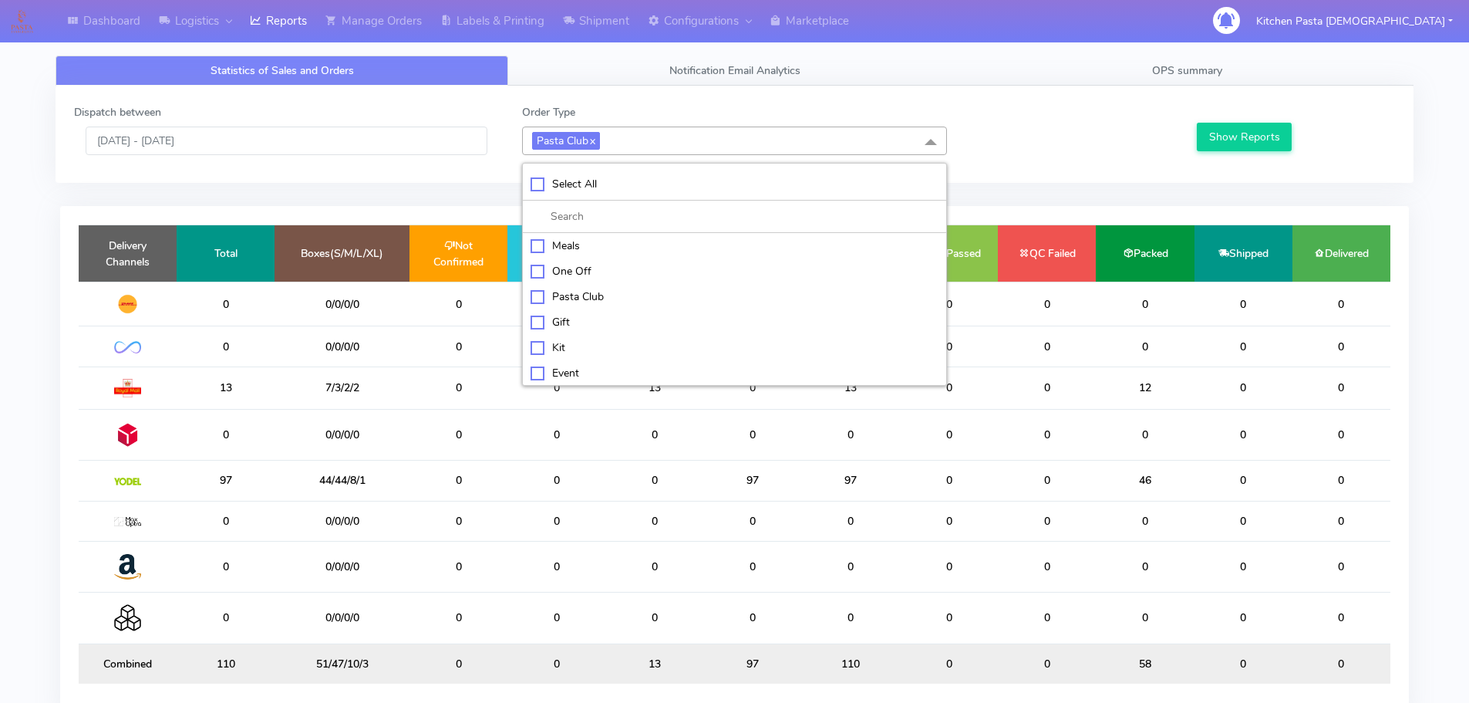
checkbox input "false"
click at [542, 343] on div "Kit" at bounding box center [735, 346] width 408 height 16
checkbox input "true"
click at [1226, 128] on button "Show Reports" at bounding box center [1244, 137] width 95 height 29
